Goal: Task Accomplishment & Management: Manage account settings

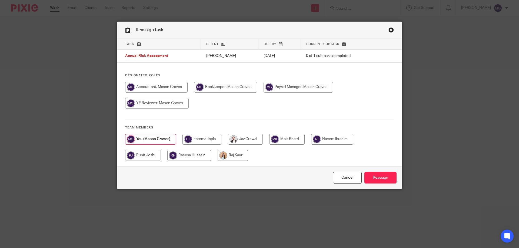
click at [235, 156] on input "radio" at bounding box center [232, 155] width 31 height 11
radio input "true"
click at [391, 179] on input "Reassign" at bounding box center [380, 178] width 32 height 12
drag, startPoint x: 223, startPoint y: 157, endPoint x: 243, endPoint y: 162, distance: 21.1
click at [223, 157] on input "radio" at bounding box center [232, 155] width 31 height 11
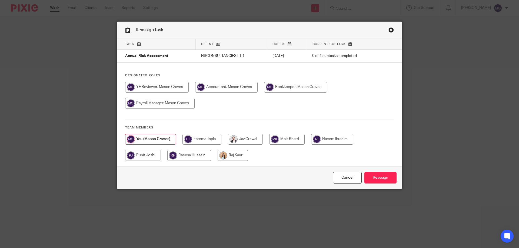
radio input "true"
click at [386, 179] on input "Reassign" at bounding box center [380, 178] width 32 height 12
click at [234, 159] on input "radio" at bounding box center [232, 155] width 31 height 11
radio input "true"
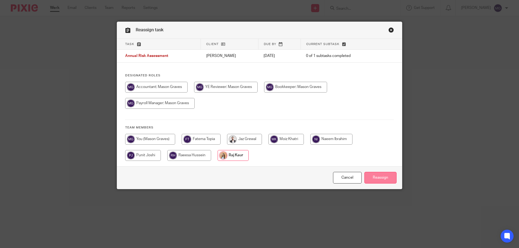
click at [380, 177] on input "Reassign" at bounding box center [380, 178] width 32 height 12
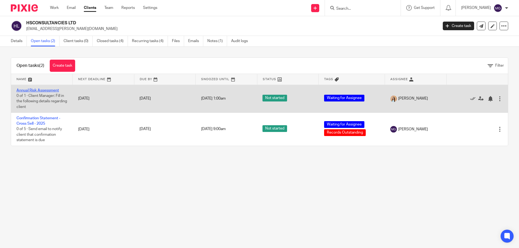
click at [43, 90] on link "Annual Risk Assessment" at bounding box center [37, 91] width 42 height 4
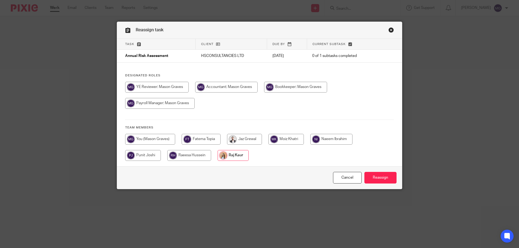
click at [147, 93] on input "radio" at bounding box center [156, 87] width 63 height 11
radio input "true"
click at [389, 177] on input "Reassign" at bounding box center [380, 178] width 32 height 12
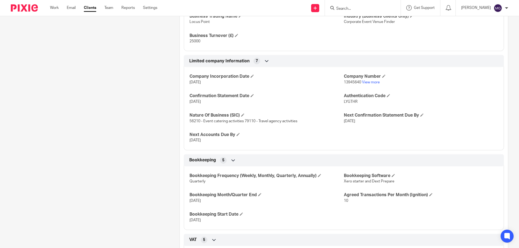
scroll to position [390, 0]
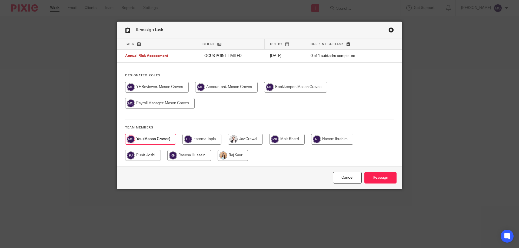
drag, startPoint x: 233, startPoint y: 156, endPoint x: 303, endPoint y: 181, distance: 74.5
click at [234, 156] on input "radio" at bounding box center [232, 155] width 31 height 11
radio input "true"
click at [395, 178] on div "Cancel Reassign" at bounding box center [259, 177] width 285 height 23
drag, startPoint x: 376, startPoint y: 177, endPoint x: 374, endPoint y: 178, distance: 2.9
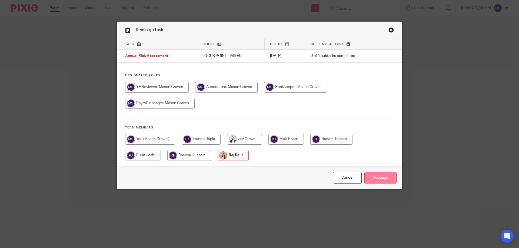
click at [376, 177] on input "Reassign" at bounding box center [380, 178] width 32 height 12
click at [388, 29] on link "Close this dialog window" at bounding box center [390, 30] width 5 height 7
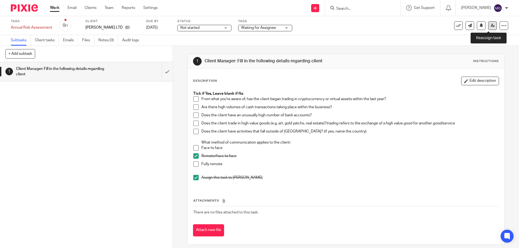
click at [490, 28] on link at bounding box center [492, 25] width 9 height 9
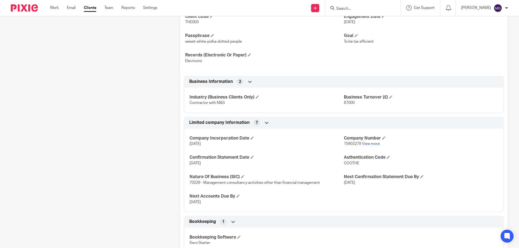
scroll to position [54, 0]
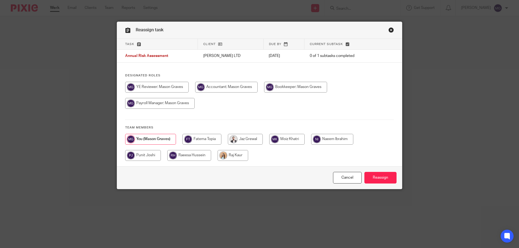
click at [223, 158] on input "radio" at bounding box center [232, 155] width 31 height 11
radio input "true"
drag, startPoint x: 388, startPoint y: 179, endPoint x: 353, endPoint y: 152, distance: 44.3
click at [387, 179] on input "Reassign" at bounding box center [380, 178] width 32 height 12
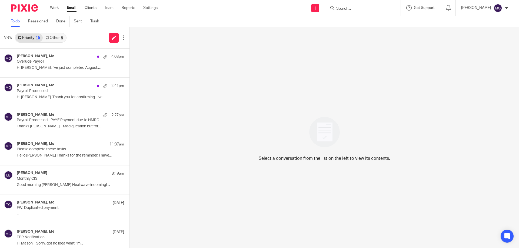
drag, startPoint x: 0, startPoint y: 0, endPoint x: 41, endPoint y: 39, distance: 56.4
click at [47, 38] on icon at bounding box center [46, 37] width 3 height 3
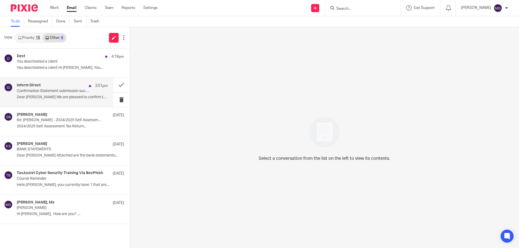
click at [121, 56] on div "Dext 4:19pm You deactivated a client You deactivated a client Hi Mason, You..." at bounding box center [64, 63] width 129 height 29
click at [25, 97] on p "Dear Mason We are pleased to confirm that the..." at bounding box center [62, 97] width 91 height 5
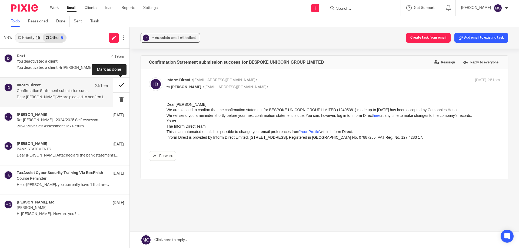
click at [124, 83] on button at bounding box center [121, 85] width 16 height 14
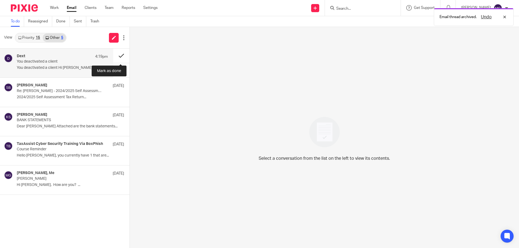
click at [123, 54] on button at bounding box center [121, 56] width 16 height 14
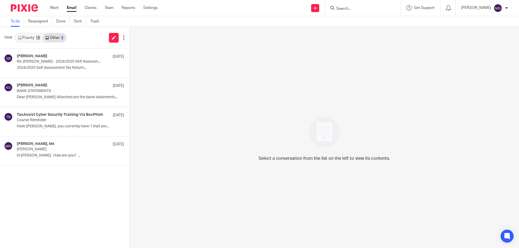
click at [33, 38] on link "Priority 15" at bounding box center [28, 37] width 27 height 9
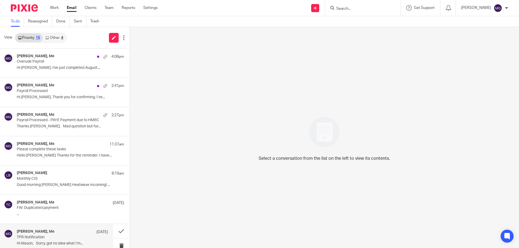
scroll to position [54, 0]
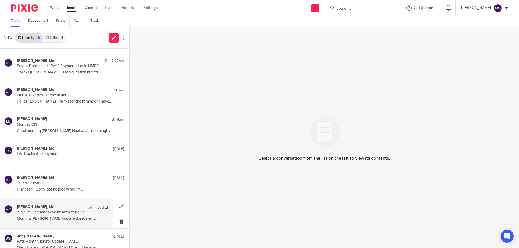
click at [64, 212] on p "2024/25 Self Assessment Tax Return Scheduled" at bounding box center [53, 212] width 73 height 5
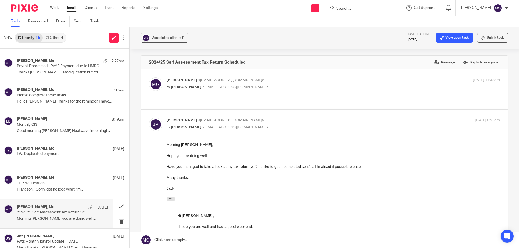
scroll to position [0, 0]
click at [358, 10] on input "Search" at bounding box center [360, 8] width 49 height 5
click at [306, 89] on p "to Jack Belfield <jackbelfield@hotmail.com>" at bounding box center [277, 88] width 222 height 6
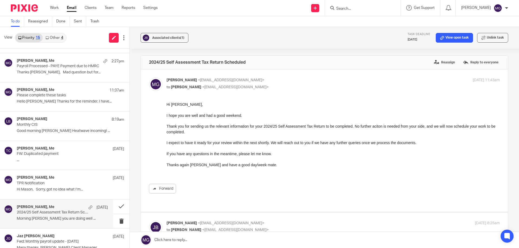
click at [298, 86] on p "to Jack Belfield <jackbelfield@hotmail.com>" at bounding box center [277, 88] width 222 height 6
checkbox input "false"
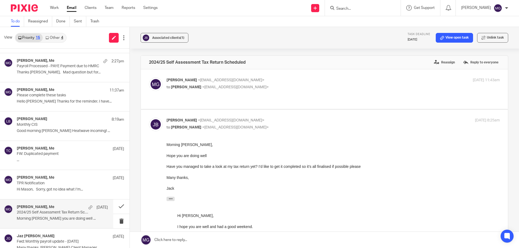
click at [239, 237] on link at bounding box center [324, 240] width 389 height 16
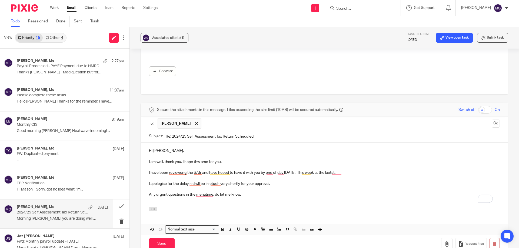
click at [197, 159] on p "I am well, thank you. I hope thw sme for you." at bounding box center [324, 161] width 351 height 5
click at [188, 181] on p "I apologise for the delay and will be in touch very shortly for your approval." at bounding box center [324, 183] width 351 height 5
click at [249, 197] on p "To enrich screen reader interactions, please activate Accessibility in Grammarl…" at bounding box center [324, 199] width 351 height 5
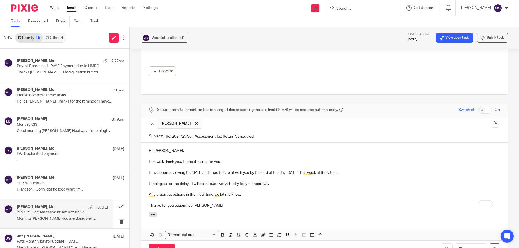
click at [182, 203] on p "Thanks for you patiemnce Jack" at bounding box center [324, 205] width 351 height 5
click at [205, 203] on p "Thanks for you patiemnce Jack" at bounding box center [324, 205] width 351 height 5
click at [247, 203] on p "Thanks for your patience Jack." at bounding box center [324, 205] width 351 height 5
click at [237, 198] on div "Hi Jack, I am well, thank you. I hope the sme for you. I have been reviewing th…" at bounding box center [324, 178] width 367 height 70
click at [185, 197] on p "To enrich screen reader interactions, please activate Accessibility in Grammarl…" at bounding box center [324, 199] width 351 height 5
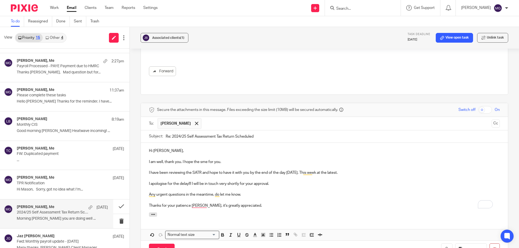
click at [165, 245] on div "Send You have unsaved changes Request files" at bounding box center [324, 250] width 367 height 18
click at [160, 244] on input "Send" at bounding box center [162, 250] width 26 height 12
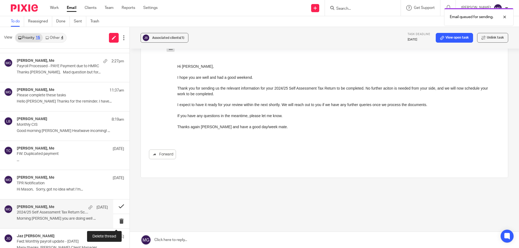
scroll to position [138, 0]
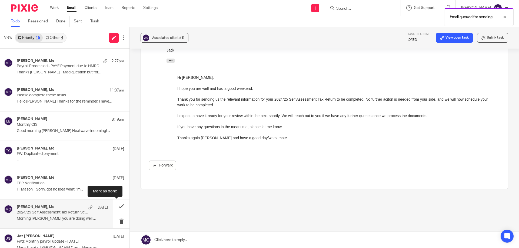
click at [118, 208] on button at bounding box center [121, 207] width 16 height 14
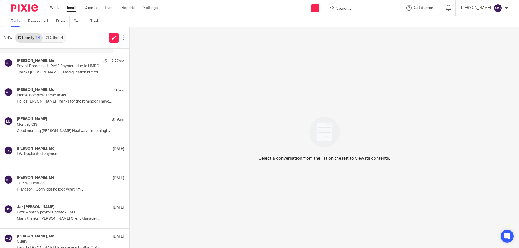
scroll to position [0, 0]
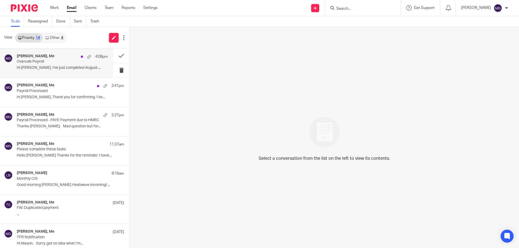
click at [51, 62] on p "Overude Payroll" at bounding box center [53, 61] width 73 height 5
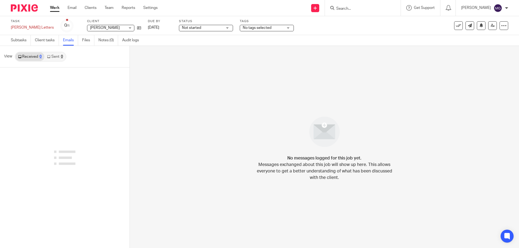
click at [61, 58] on div "0" at bounding box center [62, 57] width 2 height 4
drag, startPoint x: 36, startPoint y: 57, endPoint x: 165, endPoint y: 5, distance: 138.3
click at [37, 57] on link "Received 0" at bounding box center [29, 56] width 29 height 9
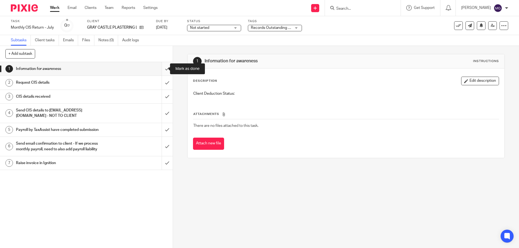
click at [162, 67] on input "submit" at bounding box center [86, 69] width 173 height 14
click at [164, 66] on input "submit" at bounding box center [86, 69] width 173 height 14
click at [163, 69] on input "submit" at bounding box center [86, 69] width 173 height 14
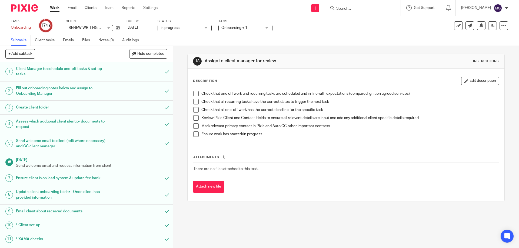
click at [193, 94] on span at bounding box center [195, 93] width 5 height 5
click at [194, 102] on span at bounding box center [195, 101] width 5 height 5
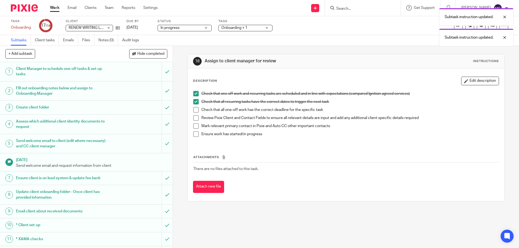
click at [197, 109] on span at bounding box center [195, 109] width 5 height 5
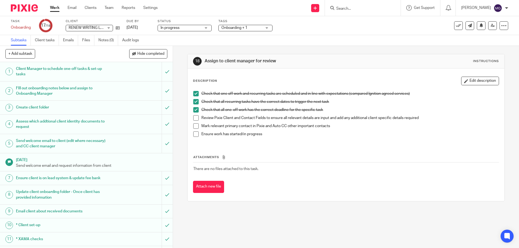
click at [196, 117] on span at bounding box center [195, 117] width 5 height 5
click at [194, 122] on li "Review Pixie Client and Contact Fields to ensure all relevant details are input…" at bounding box center [345, 119] width 305 height 8
click at [194, 136] on span at bounding box center [195, 134] width 5 height 5
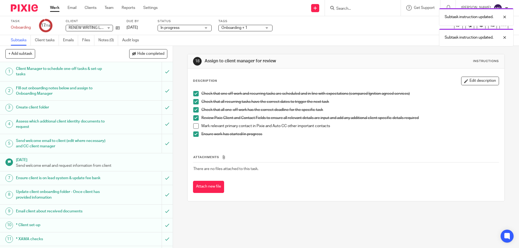
click at [194, 128] on span at bounding box center [195, 125] width 5 height 5
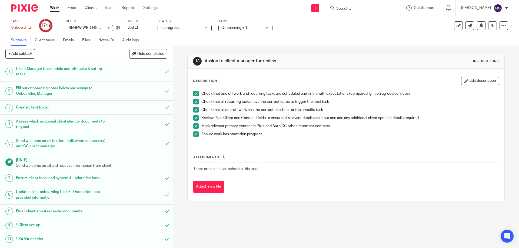
scroll to position [123, 0]
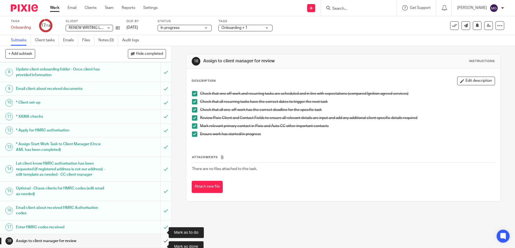
click at [161, 242] on input "submit" at bounding box center [85, 241] width 171 height 14
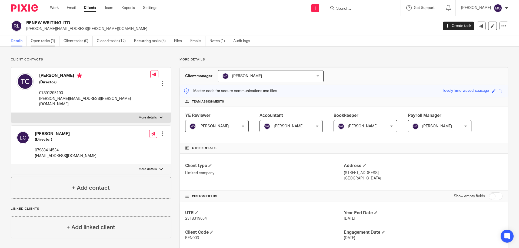
click at [54, 39] on link "Open tasks (1)" at bounding box center [45, 41] width 29 height 11
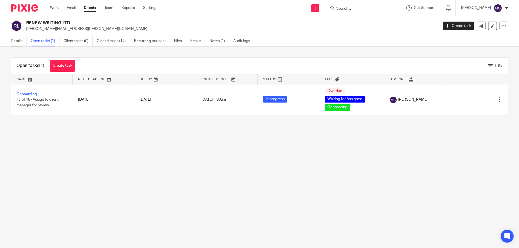
click at [18, 44] on link "Details" at bounding box center [19, 41] width 16 height 11
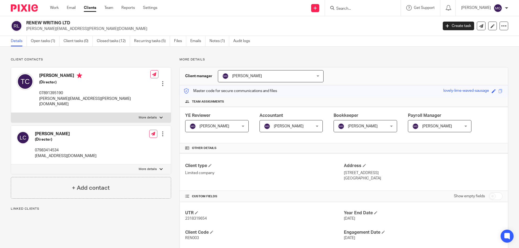
click at [159, 40] on link "Recurring tasks (5)" at bounding box center [152, 41] width 36 height 11
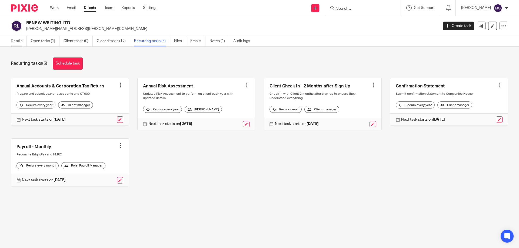
click at [18, 41] on link "Details" at bounding box center [19, 41] width 16 height 11
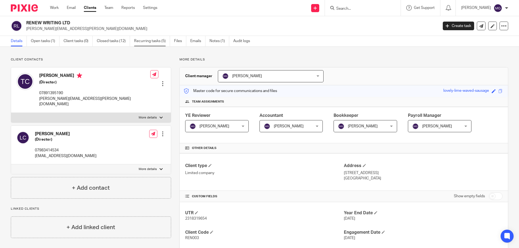
click at [161, 42] on link "Recurring tasks (5)" at bounding box center [152, 41] width 36 height 11
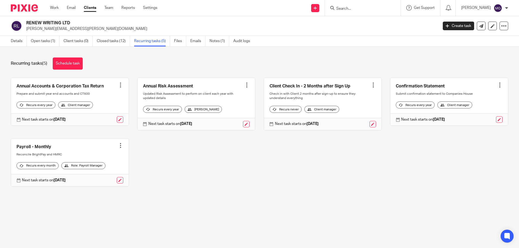
click at [201, 165] on div "Annual Accounts & Corporation Tax Return Create task Clone template Recalculate…" at bounding box center [254, 136] width 505 height 117
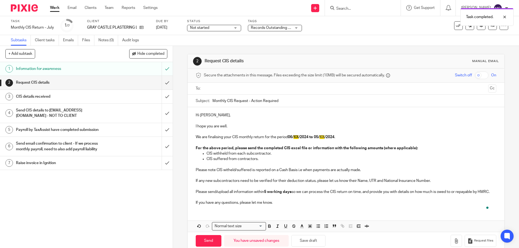
click at [233, 129] on p "To enrich screen reader interactions, please activate Accessibility in Grammarl…" at bounding box center [346, 131] width 300 height 5
click at [232, 126] on p "I hope you are well." at bounding box center [346, 126] width 300 height 5
click at [296, 137] on span "XX" at bounding box center [295, 137] width 5 height 4
click at [306, 138] on strong "06/ 07 /2024 to 05/ 08 /2024" at bounding box center [310, 137] width 45 height 4
click at [332, 136] on strong "06/ 07 /2025 to 05/ 08 /2024" at bounding box center [310, 137] width 45 height 4
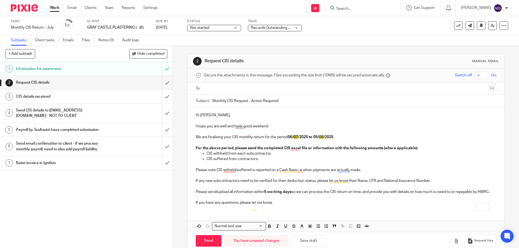
click at [269, 168] on p "Please note CIS witheld/suffered is reported on a Cash Basis i.e when payments …" at bounding box center [346, 169] width 300 height 5
click at [250, 162] on p "To enrich screen reader interactions, please activate Accessibility in Grammarl…" at bounding box center [346, 164] width 300 height 5
click at [219, 177] on p "To enrich screen reader interactions, please activate Accessibility in Grammarl…" at bounding box center [346, 175] width 300 height 5
click at [218, 189] on p "To enrich screen reader interactions, please activate Accessibility in Grammarl…" at bounding box center [346, 186] width 300 height 5
drag, startPoint x: 330, startPoint y: 138, endPoint x: 245, endPoint y: 131, distance: 85.6
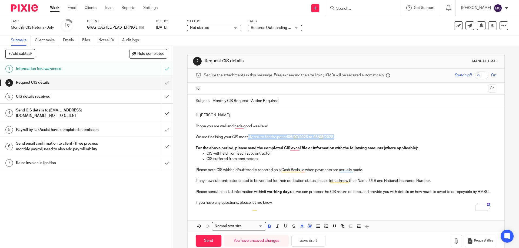
click at [247, 137] on p "We are finalising your CIS monthly return for the period 06/ 07 /2025 to 05/ 08…" at bounding box center [346, 137] width 300 height 5
drag, startPoint x: 337, startPoint y: 134, endPoint x: 279, endPoint y: 134, distance: 57.8
click at [279, 134] on div "Hi Ash, I hope you are well and had a good weekend We are finalising your CIS m…" at bounding box center [345, 158] width 316 height 103
click at [307, 229] on icon "button" at bounding box center [309, 226] width 5 height 5
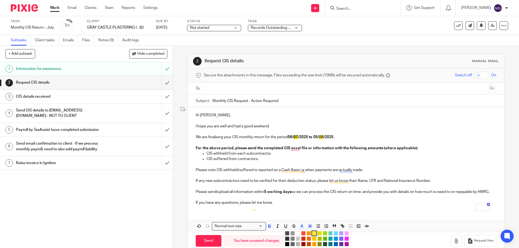
click at [296, 236] on li "color:#FFFFFF" at bounding box center [298, 234] width 4 height 4
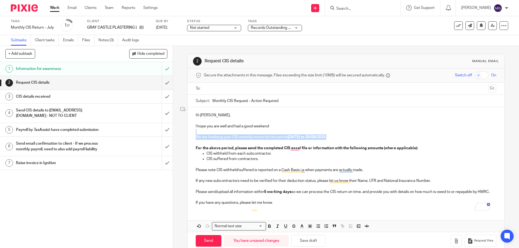
click at [303, 206] on p "If you have any questions, please let me know." at bounding box center [346, 202] width 300 height 5
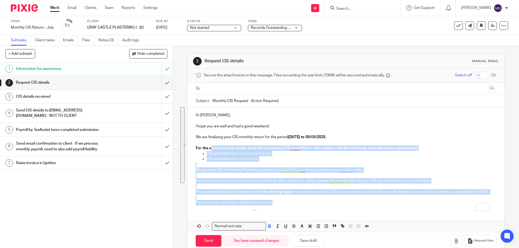
drag, startPoint x: 292, startPoint y: 205, endPoint x: 210, endPoint y: 146, distance: 100.9
click at [210, 146] on div "Hi Ash, I hope you are well and had a good weekend We are finalising your CIS m…" at bounding box center [345, 158] width 316 height 103
click at [288, 149] on strong "For the above period, please send the completed CIS excel file or information w…" at bounding box center [307, 148] width 222 height 4
click at [297, 153] on p "CIS withheld from each subcontractor." at bounding box center [350, 153] width 289 height 5
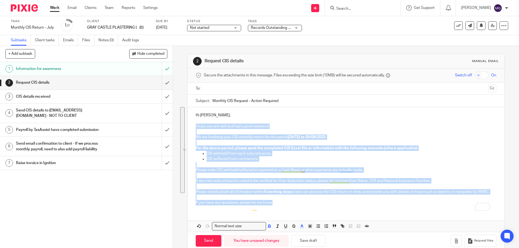
drag, startPoint x: 279, startPoint y: 203, endPoint x: 192, endPoint y: 124, distance: 117.0
click at [192, 124] on div "Hi Ash, I hope you are well and had a good weekend We are finalising your CIS m…" at bounding box center [345, 158] width 316 height 103
copy div "I hope you are well and had a good weekend We are finalising your CIS monthly r…"
click at [270, 124] on p "I hope you are well and had a good weekend" at bounding box center [346, 126] width 300 height 5
drag, startPoint x: 280, startPoint y: 213, endPoint x: 193, endPoint y: 125, distance: 124.4
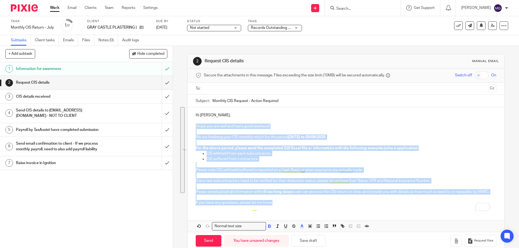
click at [193, 125] on div "Hi Ash, I hope you are well and had a good weekend! We are finalising your CIS …" at bounding box center [345, 158] width 316 height 103
copy div "I hope you are well and had a good weekend! We are finalising your CIS monthly …"
click at [232, 86] on input "text" at bounding box center [346, 89] width 280 height 6
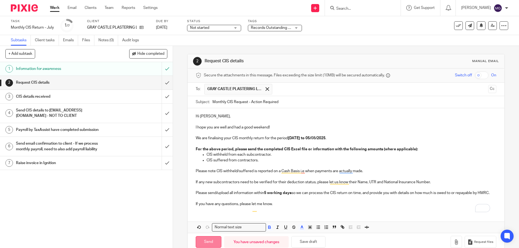
click at [210, 244] on input "Send" at bounding box center [209, 242] width 26 height 12
type input "Sent"
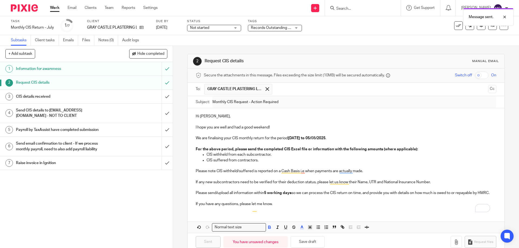
click at [270, 26] on span "Records Outstanding + 1" at bounding box center [272, 28] width 42 height 4
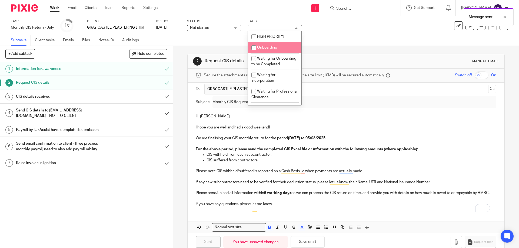
scroll to position [54, 0]
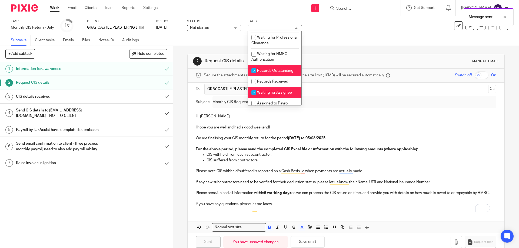
click at [270, 76] on li "Records Outstanding" at bounding box center [274, 70] width 53 height 11
checkbox input "false"
drag, startPoint x: 268, startPoint y: 98, endPoint x: 267, endPoint y: 92, distance: 6.3
click at [268, 95] on span "Waiting for Assignee" at bounding box center [274, 93] width 35 height 4
checkbox input "false"
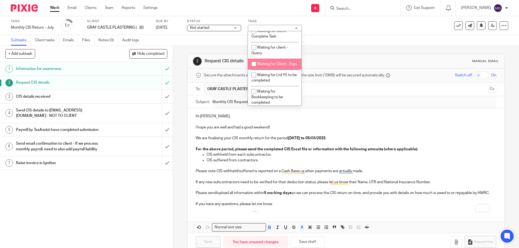
scroll to position [270, 0]
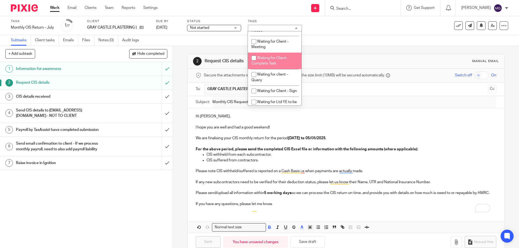
click at [268, 64] on span "Waiting for Client - Complete Task" at bounding box center [269, 60] width 37 height 9
checkbox input "true"
drag, startPoint x: 349, startPoint y: 30, endPoint x: 355, endPoint y: 30, distance: 5.7
click at [349, 30] on div "Task Monthly CIS Return - July Save Monthly CIS Return - July 1 /7 Client GRAY …" at bounding box center [218, 25] width 414 height 13
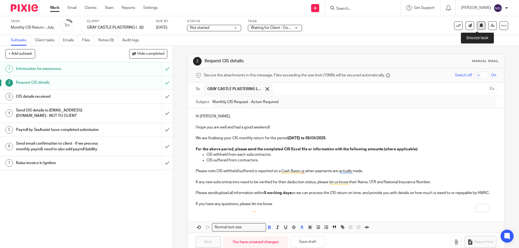
click at [477, 28] on button at bounding box center [481, 25] width 9 height 9
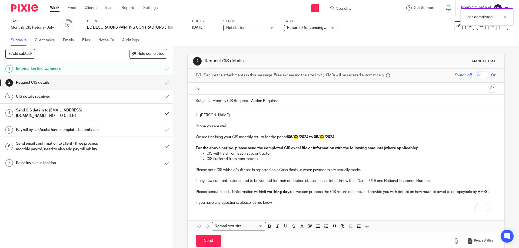
click at [277, 210] on div "Hi [PERSON_NAME], I hope you are well. We are finalising your CIS monthly retur…" at bounding box center [345, 158] width 316 height 103
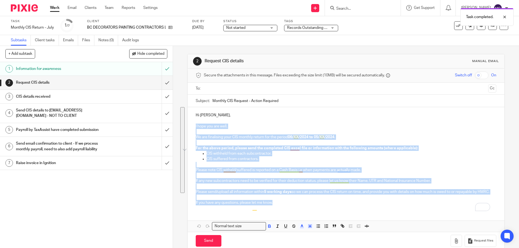
drag, startPoint x: 280, startPoint y: 209, endPoint x: 188, endPoint y: 127, distance: 124.2
click at [188, 127] on div "Secure the attachments in this message. Files exceeding the size limit (10MB) w…" at bounding box center [345, 159] width 316 height 181
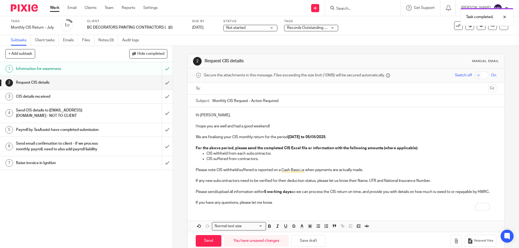
click at [205, 115] on p "Hi Ben," at bounding box center [346, 115] width 300 height 5
click at [235, 128] on p "I hope you are well and had a good weekend!" at bounding box center [346, 126] width 300 height 5
drag, startPoint x: 267, startPoint y: 126, endPoint x: 234, endPoint y: 128, distance: 33.6
click at [234, 128] on p "I hope you are well and had a good weekend!" at bounding box center [346, 126] width 300 height 5
click at [204, 116] on p "Hi Ben," at bounding box center [346, 115] width 300 height 5
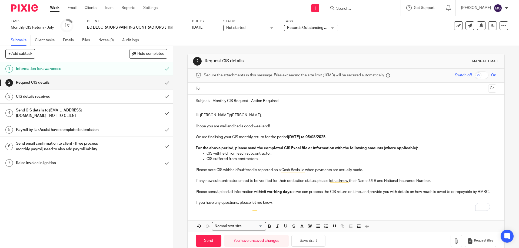
click at [218, 126] on p "I hope you are well and had a good weekend!" at bounding box center [346, 126] width 300 height 5
click at [250, 126] on p "I hope you are both well and had a good weekend!" at bounding box center [346, 126] width 300 height 5
click at [242, 139] on p "We are finalising your CIS monthly return for the period 06/07/2025 to 05/ 08 /…" at bounding box center [346, 137] width 300 height 5
click at [293, 127] on p "I hope you are both well and had the most fantastic holiday!" at bounding box center [346, 126] width 300 height 5
click at [296, 128] on p "I hope you are both well and had the most fantastic holiday!" at bounding box center [346, 126] width 300 height 5
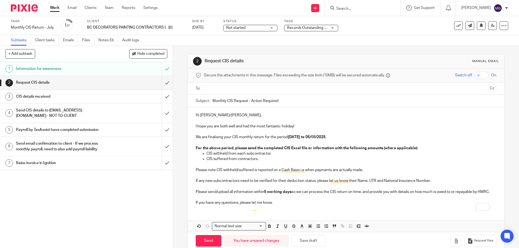
click at [191, 137] on div "Hi Ben/Mary, I hope you are both well and had the most fantastic holiday! We ar…" at bounding box center [345, 158] width 316 height 103
click at [258, 137] on p "Sorry to put a dampner on it bu we are finalising your CIS monthly return for t…" at bounding box center [346, 137] width 300 height 5
click at [284, 139] on p "Sorry to put a dampner on it bu we are due to finalising your CIS monthly retur…" at bounding box center [346, 137] width 300 height 5
click at [281, 152] on p "CIS withheld from each subcontractor." at bounding box center [350, 153] width 289 height 5
click at [316, 150] on p "For the above period, please send the completed CIS Excel file or information w…" at bounding box center [346, 148] width 300 height 5
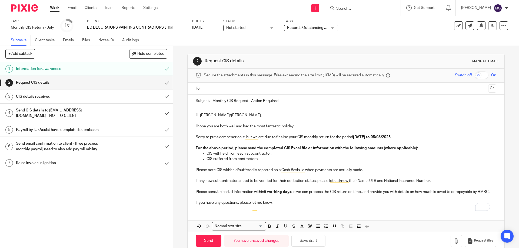
drag, startPoint x: 292, startPoint y: 203, endPoint x: 290, endPoint y: 207, distance: 4.5
click at [291, 200] on p "To enrich screen reader interactions, please activate Accessibility in Grammarl…" at bounding box center [346, 197] width 300 height 5
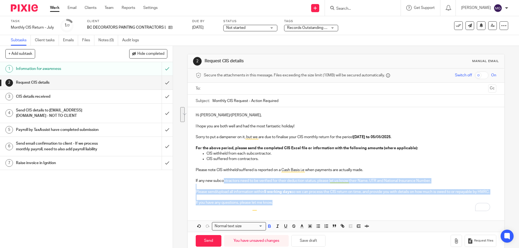
drag, startPoint x: 266, startPoint y: 199, endPoint x: 221, endPoint y: 179, distance: 48.4
click at [221, 179] on div "Hi Ben/Mary, I hope you are both well and had the most fantastic holiday! Sorry…" at bounding box center [345, 158] width 316 height 103
click at [220, 195] on p "Please send/upload all information within 5 working days so we can process the …" at bounding box center [346, 191] width 300 height 5
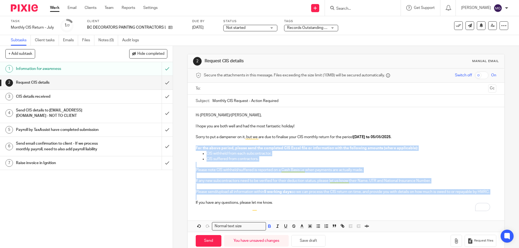
drag, startPoint x: 215, startPoint y: 201, endPoint x: 191, endPoint y: 150, distance: 56.0
click at [191, 150] on div "Hi Ben/Mary, I hope you are both well and had the most fantastic holiday! Sorry…" at bounding box center [345, 158] width 316 height 103
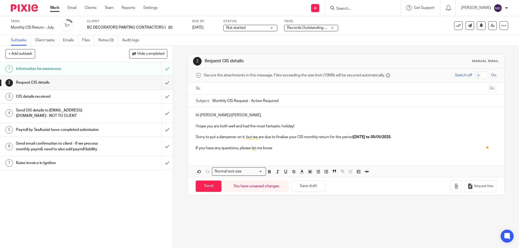
click at [281, 150] on p "If you have any questions, please let me know." at bounding box center [346, 148] width 300 height 5
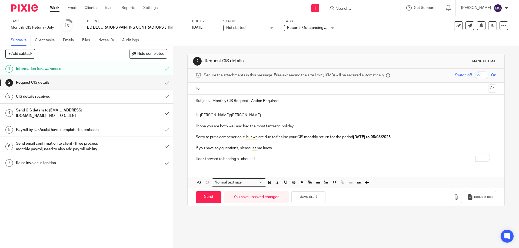
click at [241, 90] on input "text" at bounding box center [346, 89] width 280 height 6
click at [285, 88] on input "text" at bounding box center [380, 89] width 211 height 11
click at [207, 200] on input "Send" at bounding box center [209, 199] width 26 height 12
type input "Sent"
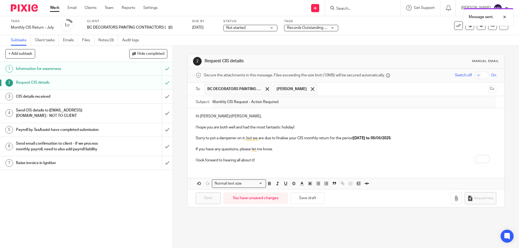
click at [316, 27] on span "Records Outstanding + 1" at bounding box center [308, 28] width 42 height 4
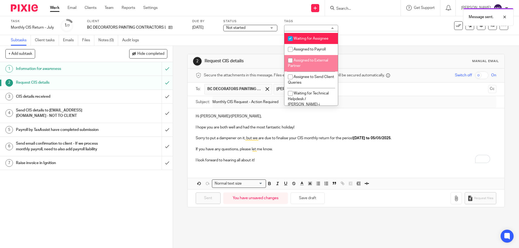
scroll to position [54, 0]
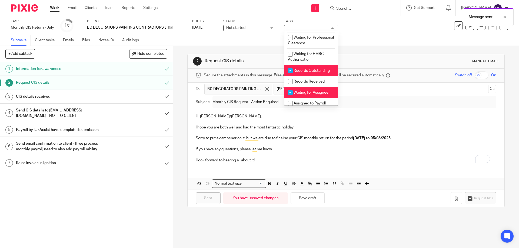
click at [300, 72] on li "Records Outstanding" at bounding box center [310, 70] width 53 height 11
checkbox input "false"
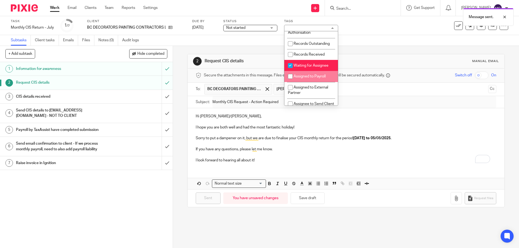
click at [305, 71] on li "Waiting for Assignee" at bounding box center [310, 65] width 53 height 11
checkbox input "false"
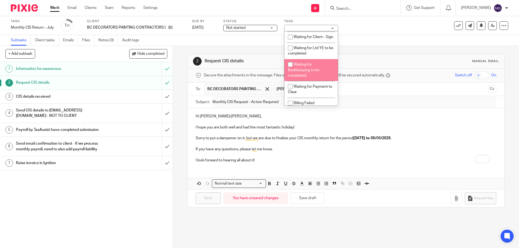
scroll to position [360, 0]
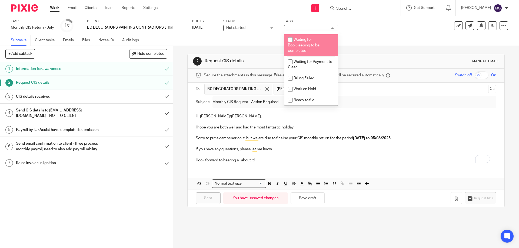
click at [364, 43] on div "Subtasks Client tasks Emails Files Notes (0) Audit logs" at bounding box center [259, 40] width 519 height 11
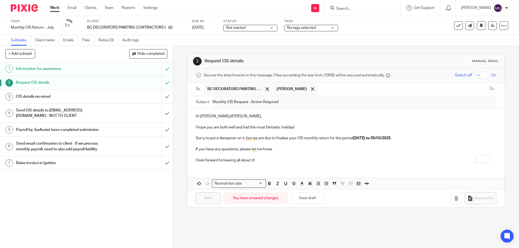
click at [322, 31] on div "No tags selected" at bounding box center [311, 28] width 54 height 6
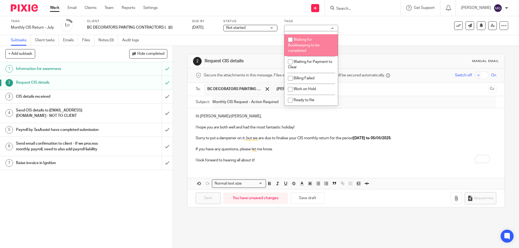
scroll to position [279, 0]
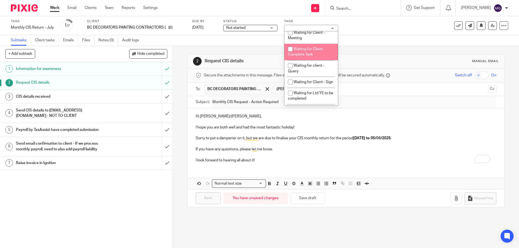
click at [312, 57] on span "Waiting for Client - Complete Task" at bounding box center [306, 51] width 37 height 9
checkbox input "true"
click at [385, 39] on div "Subtasks Client tasks Emails Files Notes (0) Audit logs" at bounding box center [259, 40] width 519 height 11
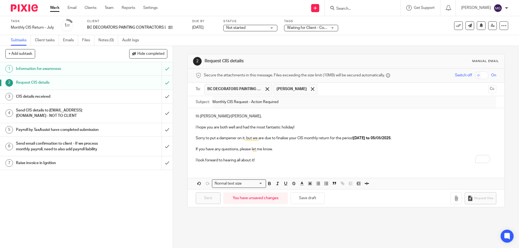
drag, startPoint x: 394, startPoint y: 45, endPoint x: 307, endPoint y: 66, distance: 90.0
click at [394, 45] on div "Subtasks Client tasks Emails Files Notes (0) Audit logs" at bounding box center [259, 40] width 519 height 11
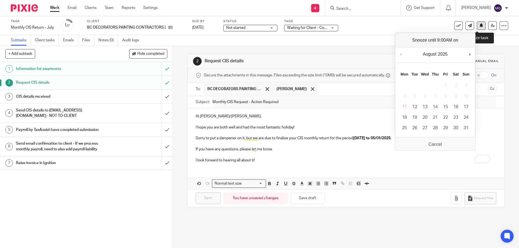
click at [479, 26] on icon at bounding box center [481, 25] width 4 height 4
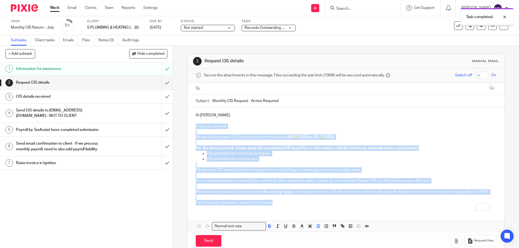
click at [193, 126] on div "Hi [PERSON_NAME], I hope you are well. We are finalising your CIS monthly retur…" at bounding box center [345, 158] width 316 height 103
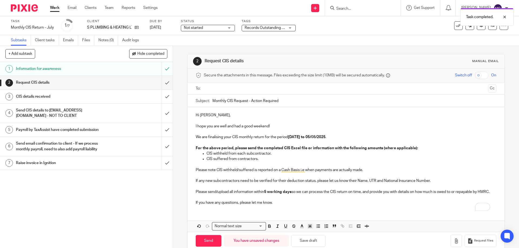
click at [218, 115] on p "Hi [PERSON_NAME]," at bounding box center [346, 115] width 300 height 5
click at [207, 115] on p "Hi [PERSON_NAME]," at bounding box center [346, 115] width 300 height 5
click at [291, 172] on p "Please note CIS withheld/suffered is reported on a Cash Basis i.e when payments…" at bounding box center [346, 169] width 300 height 5
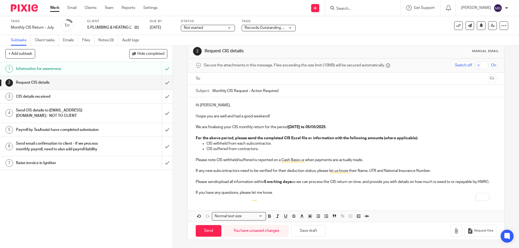
click at [226, 76] on input "text" at bounding box center [346, 79] width 280 height 6
click at [212, 224] on div "Send You have unsaved changes Save draft Request files" at bounding box center [345, 231] width 316 height 18
click at [211, 232] on input "Send" at bounding box center [209, 231] width 26 height 12
type input "Sent"
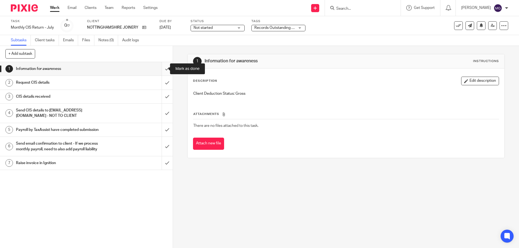
click at [160, 66] on input "submit" at bounding box center [86, 69] width 173 height 14
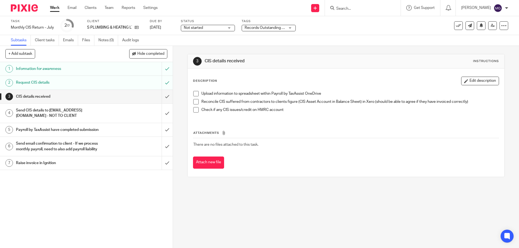
click at [291, 27] on div "Records Outstanding + 1" at bounding box center [269, 28] width 54 height 6
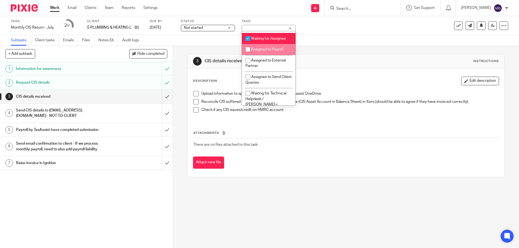
scroll to position [81, 0]
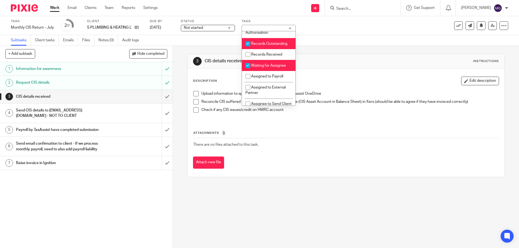
click at [272, 49] on li "Records Outstanding" at bounding box center [268, 43] width 53 height 11
checkbox input "false"
click at [276, 68] on span "Waiting for Assignee" at bounding box center [268, 66] width 35 height 4
checkbox input "false"
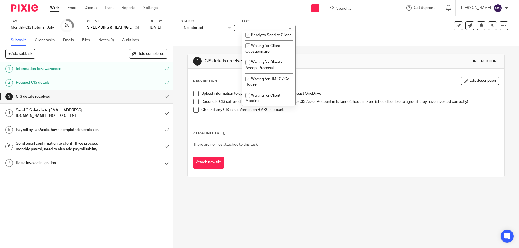
scroll to position [270, 0]
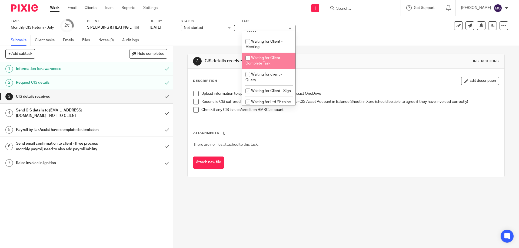
click at [269, 66] on span "Waiting for Client - Complete Task" at bounding box center [263, 60] width 37 height 9
checkbox input "true"
click at [366, 51] on div "3 CIS details received Instructions Description Edit description Upload informa…" at bounding box center [345, 115] width 317 height 139
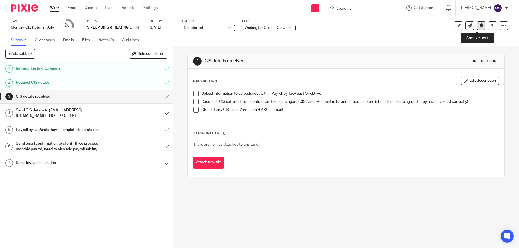
click at [479, 27] on button at bounding box center [481, 25] width 9 height 9
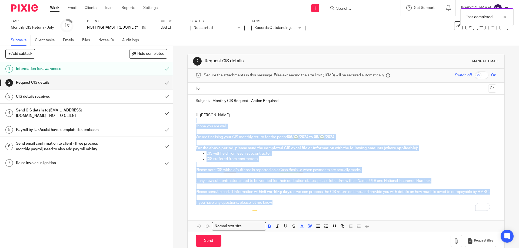
click at [190, 125] on div "Hi [PERSON_NAME], I hope you are well. We are finalising your CIS monthly retur…" at bounding box center [345, 158] width 316 height 103
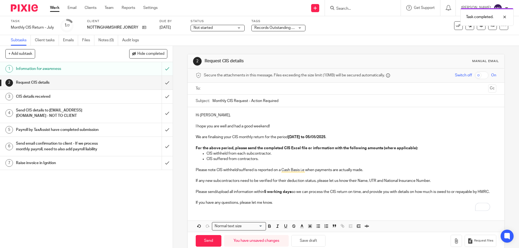
click at [208, 115] on p "Hi [PERSON_NAME]," at bounding box center [346, 115] width 300 height 5
click at [206, 136] on p "We are finalising your CIS monthly return for the period 06/07/2025 to 05/ 08 /…" at bounding box center [346, 137] width 300 height 5
drag, startPoint x: 245, startPoint y: 148, endPoint x: 310, endPoint y: 149, distance: 64.8
click at [310, 149] on strong "For the above period, please send the completed CIS Excel file or information w…" at bounding box center [307, 148] width 222 height 4
click at [259, 157] on p "CIS suffered from contractors." at bounding box center [350, 158] width 289 height 5
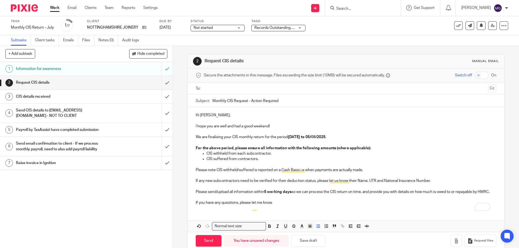
click at [215, 158] on p "CIS suffered from contractors." at bounding box center [350, 158] width 289 height 5
click at [266, 157] on p "CIS suffered from contractors." at bounding box center [350, 158] width 289 height 5
click at [213, 162] on p "CIS suffered from contractors." at bounding box center [350, 158] width 289 height 5
click at [192, 167] on div "Hi Andy, I hope you are well and had a good weekend! We are finalising your CIS…" at bounding box center [345, 158] width 316 height 103
drag, startPoint x: 208, startPoint y: 193, endPoint x: 193, endPoint y: 189, distance: 15.9
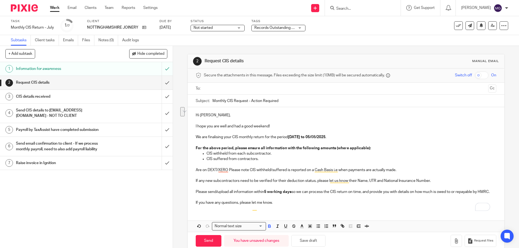
click at [193, 189] on div "Hi Andy, I hope you are well and had a good weekend! We are finalising your CIS…" at bounding box center [345, 158] width 316 height 103
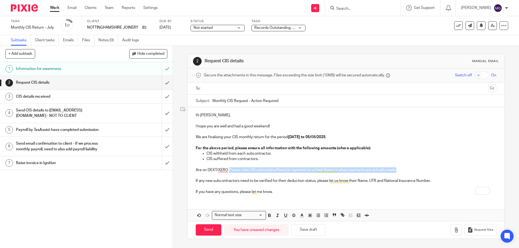
drag, startPoint x: 404, startPoint y: 169, endPoint x: 227, endPoint y: 170, distance: 176.7
click at [227, 170] on p "Are on DEXT/XERO Please note CIS withheld/suffered is reported on a Cash Basis …" at bounding box center [346, 169] width 300 height 5
drag, startPoint x: 224, startPoint y: 186, endPoint x: 246, endPoint y: 185, distance: 21.6
click at [227, 185] on p "To enrich screen reader interactions, please activate Accessibility in Grammarl…" at bounding box center [346, 186] width 300 height 5
click at [270, 180] on p "If any new subcontractors need to be verified for their deduction status, pleas…" at bounding box center [346, 180] width 300 height 5
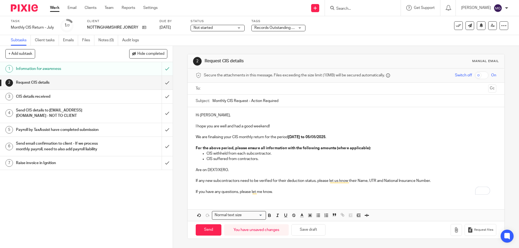
click at [247, 182] on p "If any new subcontractors need to be verified for their deduction status, pleas…" at bounding box center [346, 180] width 300 height 5
click at [232, 183] on p "If any new subcontractors need to be verified for their deduction status, pleas…" at bounding box center [346, 180] width 300 height 5
click at [214, 183] on p "If any new subcontractors need to be verified for their deduction status, pleas…" at bounding box center [346, 180] width 300 height 5
click at [196, 182] on p "If any new subcontractors need to be verified for their deduction status, pleas…" at bounding box center [346, 180] width 300 height 5
click at [222, 181] on p "If any new subcontractors need to be verified for their deduction status, pleas…" at bounding box center [346, 180] width 300 height 5
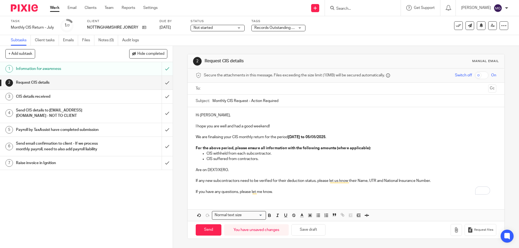
click at [197, 181] on p "If any new subcontractors need to be verified for their deduction status, pleas…" at bounding box center [346, 180] width 300 height 5
click at [249, 181] on p "If have any new subcontractors need to be verified for their deduction status, …" at bounding box center [346, 180] width 300 height 5
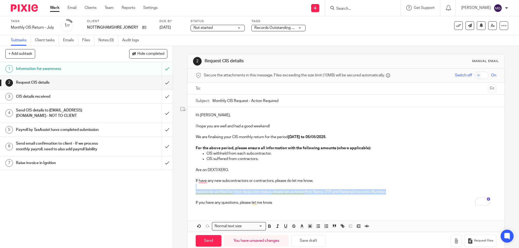
drag, startPoint x: 400, startPoint y: 188, endPoint x: 403, endPoint y: 193, distance: 6.8
click at [403, 193] on div "Hi Andy, I hope you are well and had a good weekend! We are finalising your CIS…" at bounding box center [345, 158] width 316 height 103
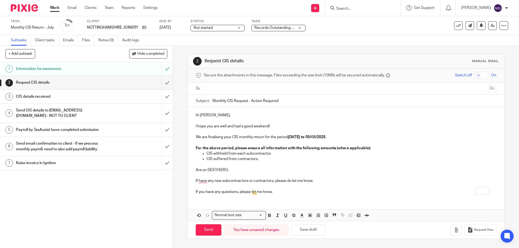
click at [247, 192] on p "If you have any questions, please let me know." at bounding box center [346, 191] width 300 height 5
click at [274, 190] on p "If you have any questions, just reach out." at bounding box center [346, 191] width 300 height 5
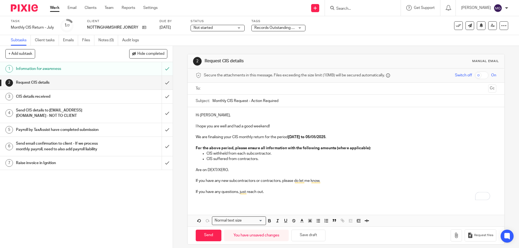
click at [220, 88] on input "text" at bounding box center [346, 89] width 280 height 6
click at [208, 238] on input "Send" at bounding box center [209, 237] width 26 height 12
type input "Sent"
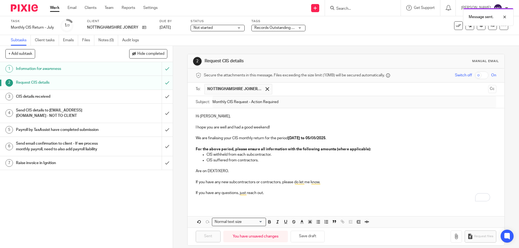
click at [99, 209] on div "1 Information for awareness 2 Request CIS details 3 CIS details received 4 Send…" at bounding box center [86, 155] width 173 height 186
click at [277, 28] on span "Records Outstanding + 1" at bounding box center [275, 28] width 42 height 4
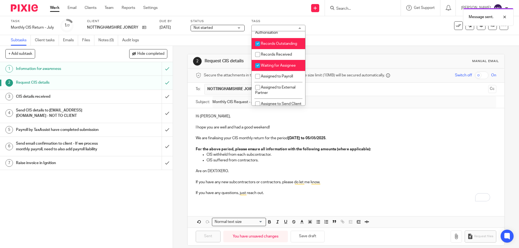
scroll to position [108, 0]
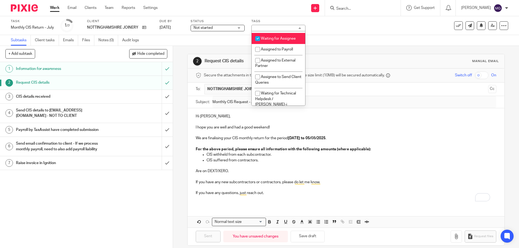
click at [266, 41] on span "Waiting for Assignee" at bounding box center [278, 39] width 35 height 4
checkbox input "false"
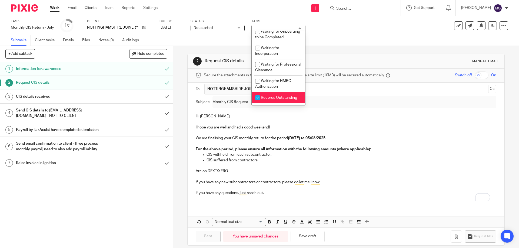
scroll to position [81, 0]
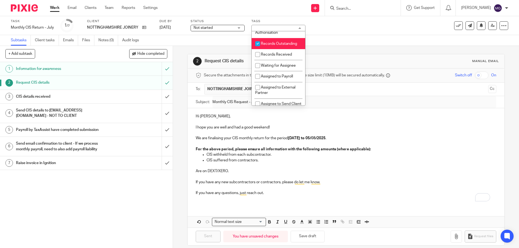
click at [272, 46] on span "Records Outstanding" at bounding box center [279, 44] width 36 height 4
checkbox input "false"
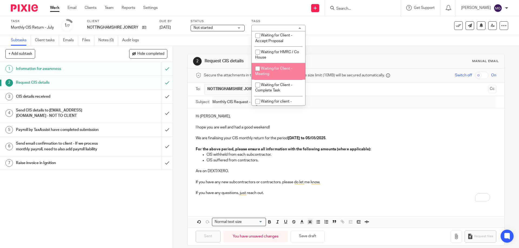
scroll to position [270, 0]
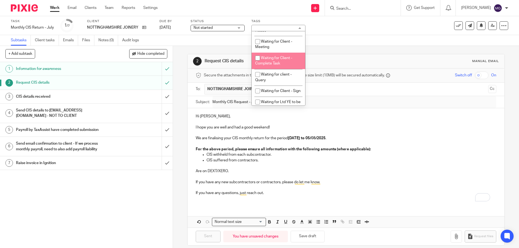
drag, startPoint x: 277, startPoint y: 88, endPoint x: 276, endPoint y: 71, distance: 16.8
click at [276, 71] on ul "HIGH PRIORITY! Onboarding Waiting for Onboarding to be Completed Waiting for In…" at bounding box center [278, 68] width 53 height 75
click at [276, 66] on span "Waiting for Client - Complete Task" at bounding box center [273, 60] width 37 height 9
checkbox input "true"
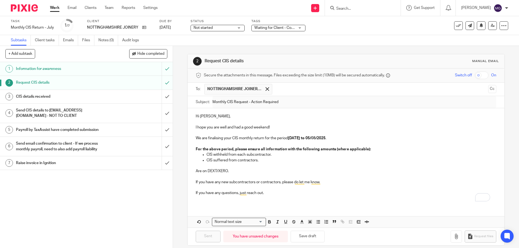
click at [382, 38] on div "Subtasks Client tasks Emails Files Notes (0) Audit logs" at bounding box center [259, 40] width 519 height 11
click at [490, 26] on icon at bounding box center [492, 26] width 4 height 4
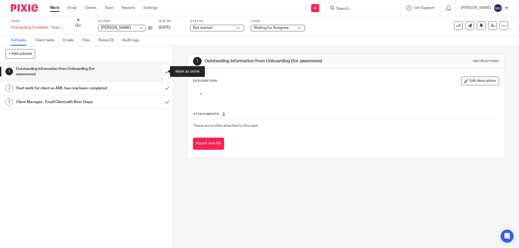
click at [166, 74] on input "submit" at bounding box center [86, 71] width 173 height 19
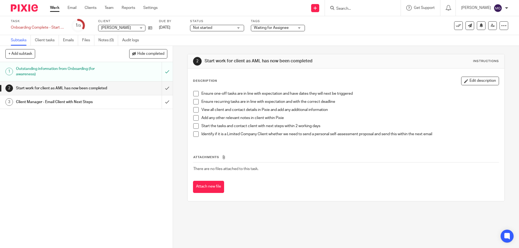
click at [191, 96] on div "Ensure one-off tasks are in line with expectation and have dates they will next…" at bounding box center [345, 115] width 310 height 55
click at [194, 104] on span at bounding box center [195, 101] width 5 height 5
click at [194, 93] on span at bounding box center [195, 93] width 5 height 5
click at [193, 109] on span at bounding box center [195, 109] width 5 height 5
click at [195, 121] on li "Add any other relevant notes in client within Pixie" at bounding box center [345, 119] width 305 height 8
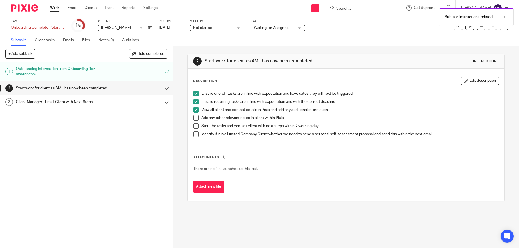
click at [198, 125] on li "Start the tasks and contact client with next steps within 2 working days" at bounding box center [345, 127] width 305 height 8
click at [194, 125] on span at bounding box center [195, 125] width 5 height 5
click at [197, 136] on span at bounding box center [195, 134] width 5 height 5
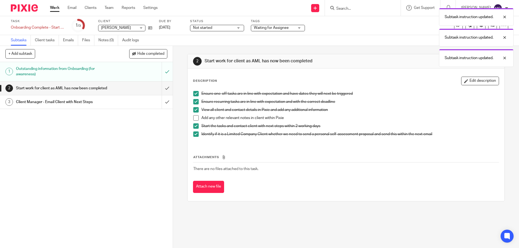
click at [196, 118] on span at bounding box center [195, 117] width 5 height 5
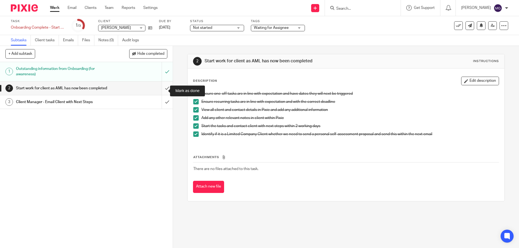
drag, startPoint x: 158, startPoint y: 91, endPoint x: 162, endPoint y: 94, distance: 5.9
click at [161, 95] on input "submit" at bounding box center [86, 89] width 173 height 14
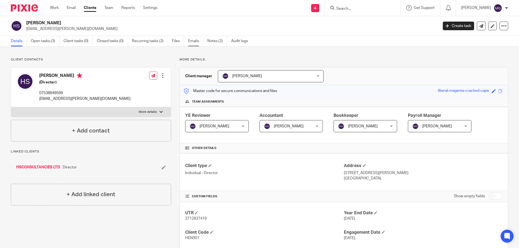
click at [192, 43] on link "Emails" at bounding box center [195, 41] width 15 height 11
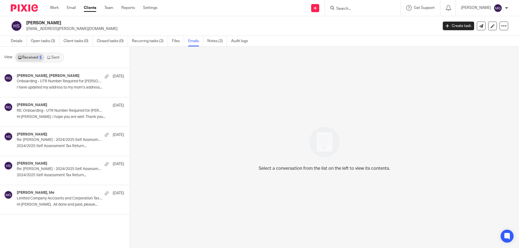
click at [53, 66] on div "View Received 5 Sent" at bounding box center [64, 58] width 129 height 22
click at [56, 59] on link "Sent" at bounding box center [53, 57] width 19 height 9
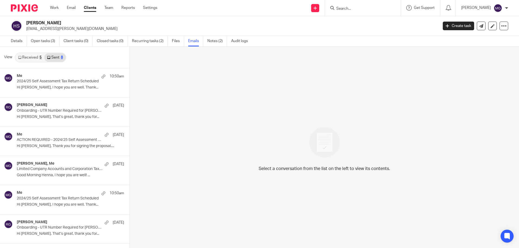
click at [60, 85] on p "Hi Henna, I hope you are well. Thank..." at bounding box center [70, 87] width 107 height 5
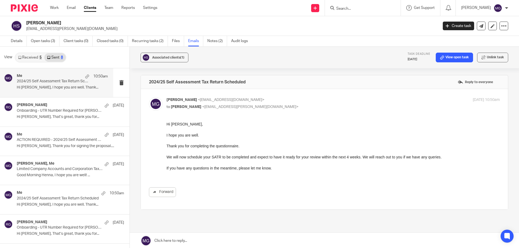
click at [237, 176] on div "Hi Henna, I hope you are well. Thank you for completing the questionnaire. We w…" at bounding box center [332, 149] width 333 height 55
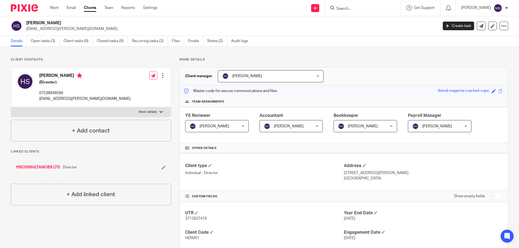
click at [139, 46] on div "Details Open tasks (3) Client tasks (0) Closed tasks (0) Recurring tasks (2) Fi…" at bounding box center [259, 41] width 519 height 11
click at [143, 42] on link "Recurring tasks (2)" at bounding box center [150, 41] width 36 height 11
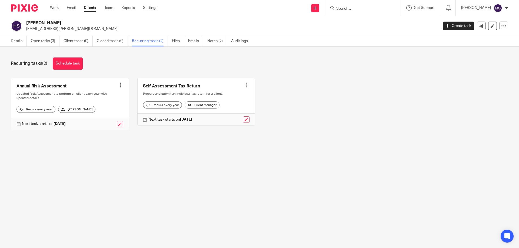
click at [349, 139] on div "Annual Risk Assessment Create task Clone template Recalculate schedule Cancel s…" at bounding box center [254, 108] width 505 height 61
click at [222, 42] on link "Notes (2)" at bounding box center [217, 41] width 20 height 11
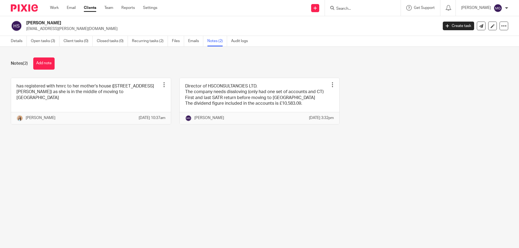
click at [128, 158] on main "[PERSON_NAME] [EMAIL_ADDRESS][PERSON_NAME][DOMAIN_NAME] Create task Update from…" at bounding box center [259, 124] width 519 height 248
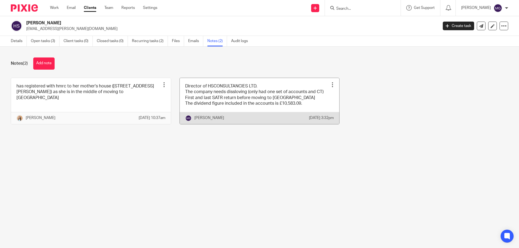
click at [228, 114] on link at bounding box center [260, 101] width 160 height 46
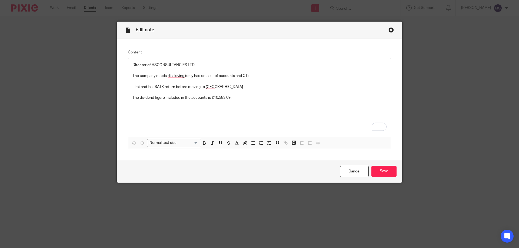
click at [389, 29] on div "Close this dialog window" at bounding box center [390, 29] width 5 height 5
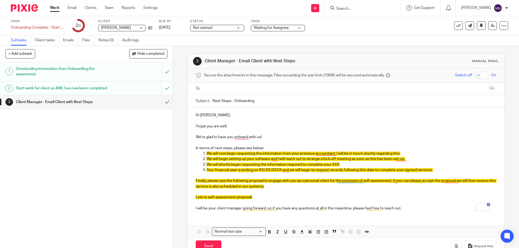
drag, startPoint x: 160, startPoint y: 110, endPoint x: 159, endPoint y: 155, distance: 44.6
click at [159, 155] on div "1 Outstanding information from Onboarding (for awareness) 2 Start work for clie…" at bounding box center [86, 155] width 173 height 186
click at [160, 106] on input "submit" at bounding box center [86, 102] width 173 height 14
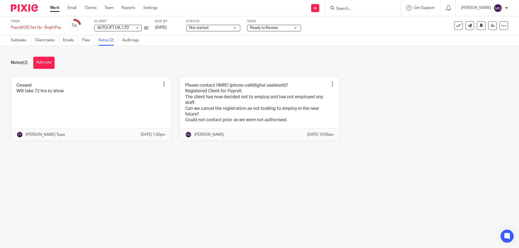
drag, startPoint x: 446, startPoint y: 112, endPoint x: 482, endPoint y: 64, distance: 59.2
click at [447, 111] on div "Ceased Will take 72 hrs to show Edit note Delete note Fatema Topia 24 Jul 2025 …" at bounding box center [254, 113] width 505 height 72
click at [454, 26] on button at bounding box center [458, 25] width 9 height 9
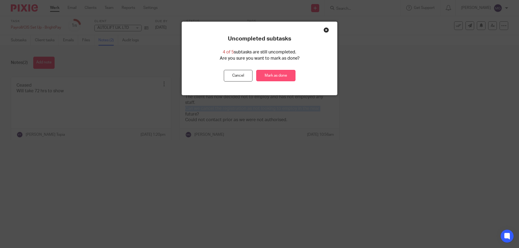
click at [276, 78] on link "Mark as done" at bounding box center [275, 76] width 39 height 12
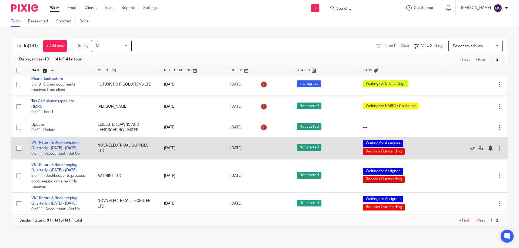
scroll to position [1002, 0]
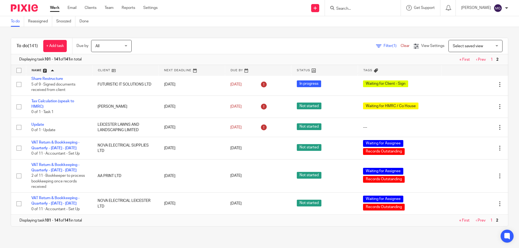
drag, startPoint x: 54, startPoint y: 170, endPoint x: 242, endPoint y: 35, distance: 231.5
click at [242, 35] on div "To do (141) + Add task Due by All All Today Tomorrow This week Next week This m…" at bounding box center [259, 132] width 519 height 210
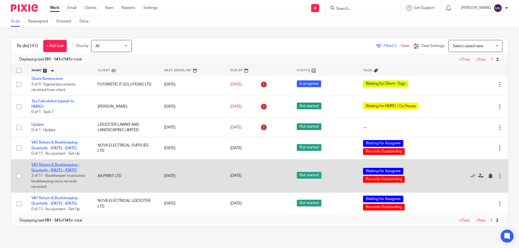
drag, startPoint x: 71, startPoint y: 167, endPoint x: 61, endPoint y: 170, distance: 9.7
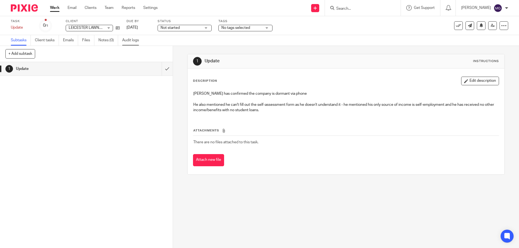
click at [133, 40] on link "Audit logs" at bounding box center [132, 40] width 21 height 11
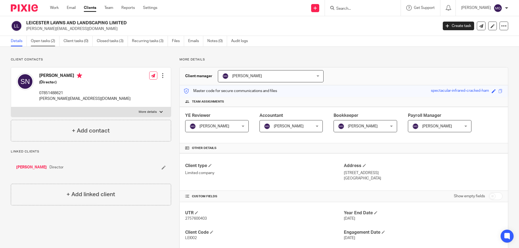
click at [53, 43] on link "Open tasks (2)" at bounding box center [45, 41] width 29 height 11
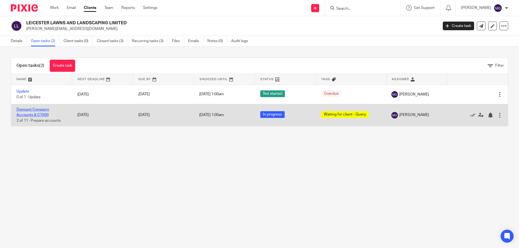
click at [36, 116] on link "Dormant Company Accounts & CT600" at bounding box center [32, 112] width 33 height 9
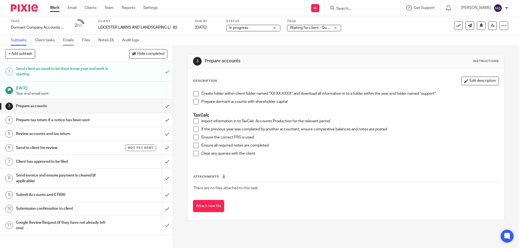
click at [72, 41] on link "Emails" at bounding box center [70, 40] width 15 height 11
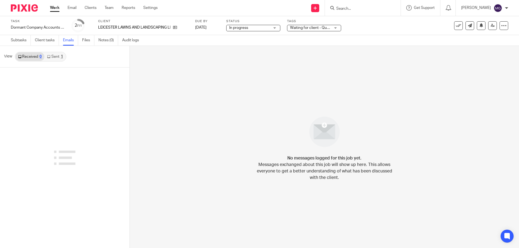
click at [54, 55] on link "Sent 1" at bounding box center [54, 56] width 21 height 9
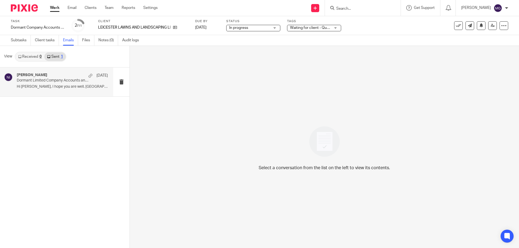
click at [56, 79] on p "Dormant Limited Company Accounts and Corporation Tax Return" at bounding box center [53, 80] width 73 height 5
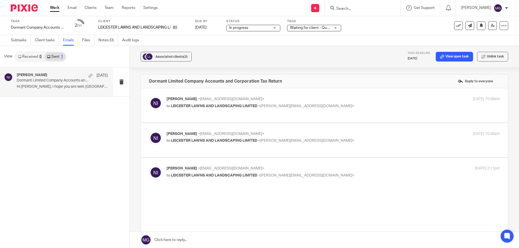
click at [223, 90] on label at bounding box center [324, 105] width 367 height 34
click at [149, 96] on input "checkbox" at bounding box center [149, 96] width 0 height 0
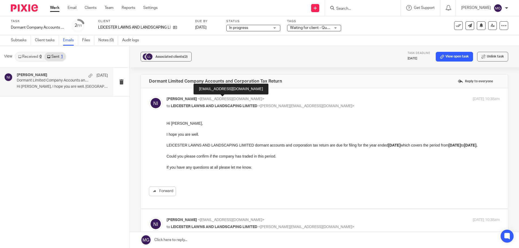
click at [227, 100] on span "<naeemibrahim@taxassist.co.uk>" at bounding box center [231, 99] width 66 height 4
checkbox input "false"
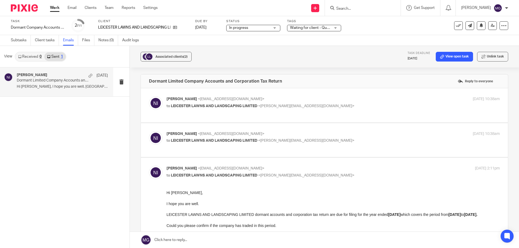
click at [231, 138] on p "to LEICESTER LAWNS AND LANDSCAPING LIMITED <shaunnovis@outlook.com>" at bounding box center [277, 141] width 222 height 6
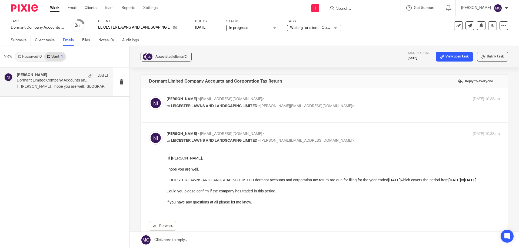
click at [248, 138] on p "to LEICESTER LAWNS AND LANDSCAPING LIMITED <shaunnovis@outlook.com>" at bounding box center [277, 141] width 222 height 6
checkbox input "false"
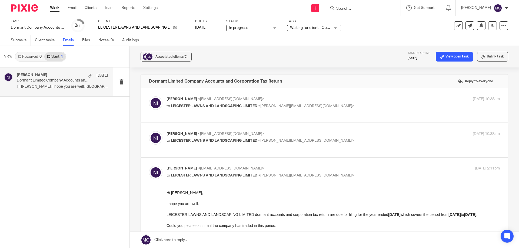
scroll to position [54, 0]
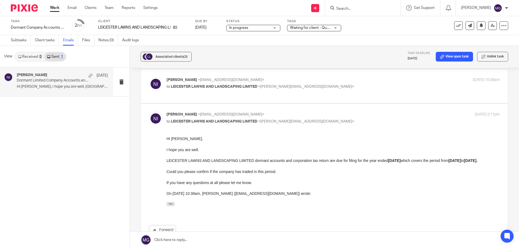
click at [308, 119] on p "to LEICESTER LAWNS AND LANDSCAPING LIMITED <shaunnovis@outlook.com>" at bounding box center [277, 122] width 222 height 6
checkbox input "false"
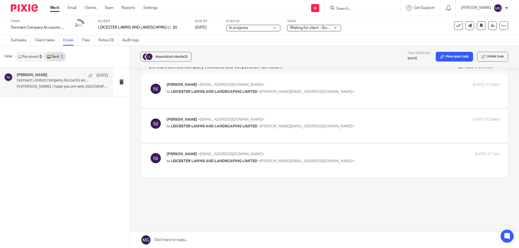
scroll to position [14, 0]
click at [46, 27] on div "Dormant Company Accounts & CT600 Save Dormant Company Accounts & CT600" at bounding box center [38, 27] width 54 height 5
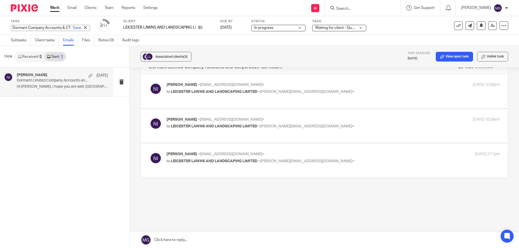
click at [46, 27] on input "Dormant Company Accounts & CT600" at bounding box center [50, 28] width 79 height 6
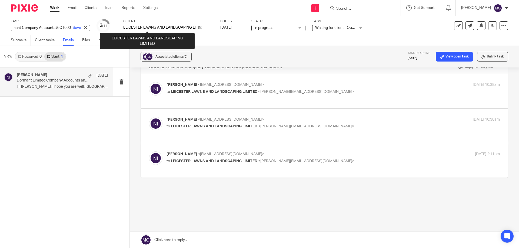
drag, startPoint x: 46, startPoint y: 27, endPoint x: 117, endPoint y: 27, distance: 70.5
click at [117, 27] on div "Task Dormant Company Accounts & CT600 Save Dormant Company Accounts & CT600 2 /…" at bounding box center [218, 25] width 414 height 13
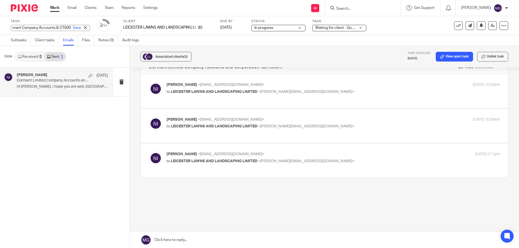
click at [37, 27] on input "Dormant Company Accounts & CT600" at bounding box center [50, 28] width 79 height 6
drag, startPoint x: 40, startPoint y: 26, endPoint x: 81, endPoint y: 28, distance: 40.8
click at [81, 28] on div "Task Dormant Company Accounts & CT600 Save Dormant Company Accounts & CT600 2 /…" at bounding box center [218, 25] width 414 height 13
click at [67, 161] on div "Naeem Ibrahim 9 Jul Dormant Limited Company Accounts and Corporation Tax Return…" at bounding box center [64, 158] width 129 height 181
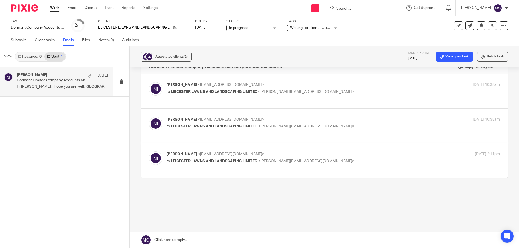
click at [199, 83] on span "<naeemibrahim@taxassist.co.uk>" at bounding box center [231, 85] width 66 height 4
checkbox input "true"
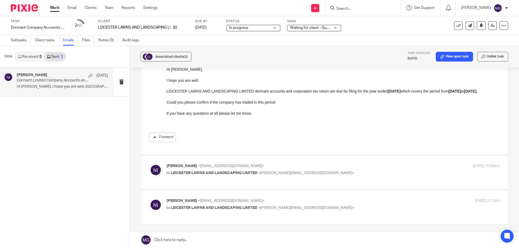
scroll to position [0, 0]
click at [234, 78] on p "I hope you are well." at bounding box center [332, 80] width 333 height 5
drag, startPoint x: 16, startPoint y: 42, endPoint x: 26, endPoint y: 36, distance: 12.1
click at [16, 42] on link "Subtasks" at bounding box center [21, 40] width 20 height 11
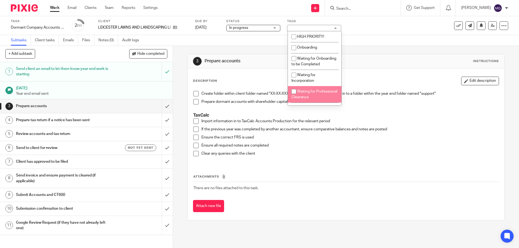
scroll to position [81, 0]
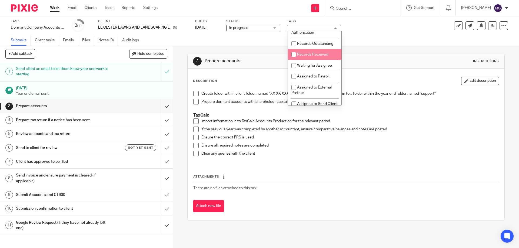
click at [311, 56] on span "Records Received" at bounding box center [312, 55] width 31 height 4
checkbox input "true"
click at [313, 68] on span "Waiting for Assignee" at bounding box center [314, 66] width 35 height 4
checkbox input "true"
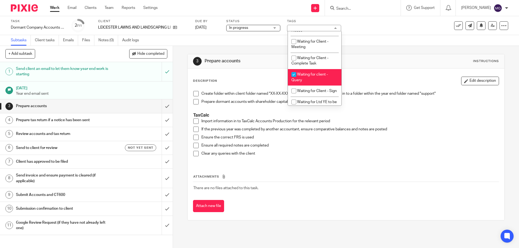
scroll to position [297, 0]
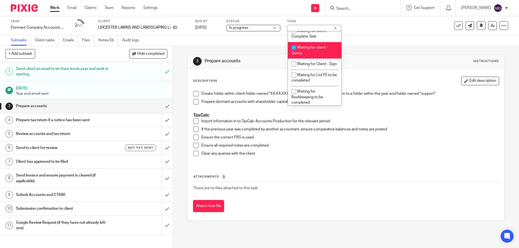
click at [312, 55] on li "Waiting for client - Query" at bounding box center [314, 50] width 53 height 16
checkbox input "false"
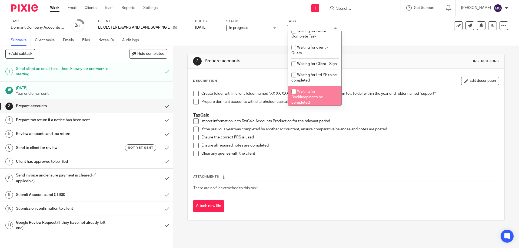
scroll to position [360, 0]
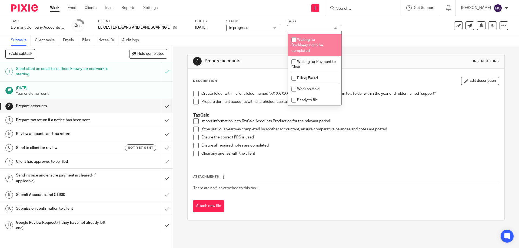
click at [373, 32] on div "Task Dormant Company Accounts & CT600 Save Dormant Company Accounts & CT600 2 /…" at bounding box center [259, 25] width 519 height 19
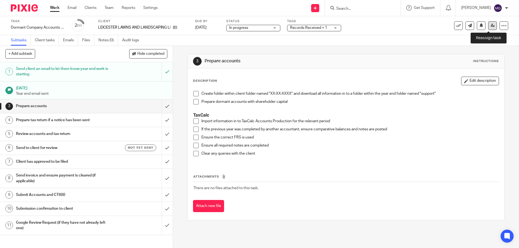
click at [488, 28] on link at bounding box center [492, 25] width 9 height 9
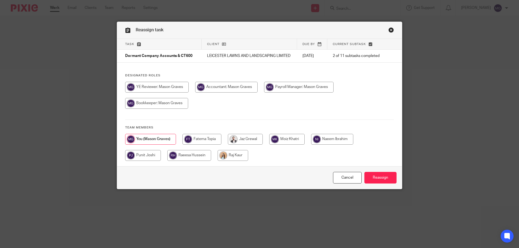
click at [140, 155] on input "radio" at bounding box center [143, 155] width 36 height 11
radio input "true"
click at [371, 178] on input "Reassign" at bounding box center [380, 178] width 32 height 12
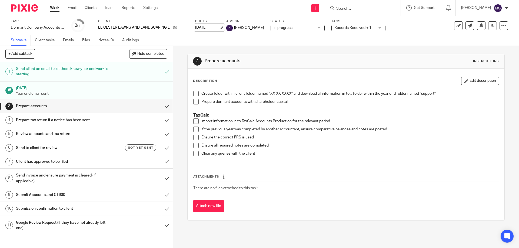
click at [210, 28] on link "[DATE]" at bounding box center [207, 28] width 24 height 6
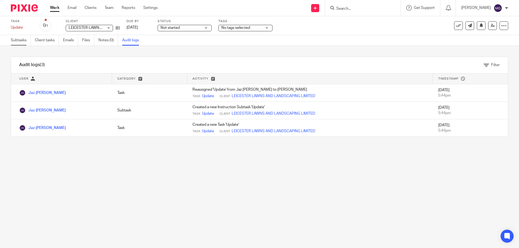
click at [25, 39] on link "Subtasks" at bounding box center [21, 40] width 20 height 11
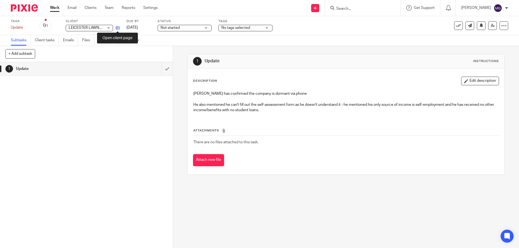
click at [116, 26] on icon at bounding box center [118, 28] width 4 height 4
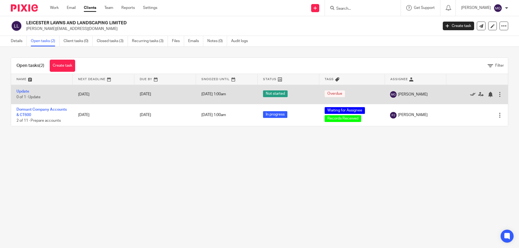
click at [470, 95] on icon at bounding box center [472, 94] width 5 height 5
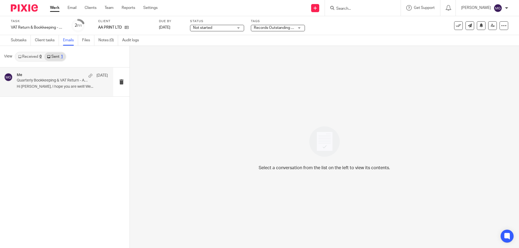
click at [67, 84] on div "Me 1 Aug Quarterly Bookkeeping & VAT Return - Action Required Hi Hardeep, I hop…" at bounding box center [62, 82] width 91 height 18
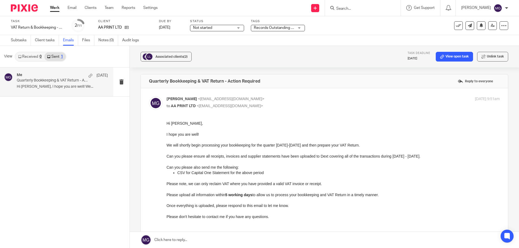
click at [249, 238] on link at bounding box center [324, 240] width 389 height 16
click at [100, 155] on div "Me 1 Aug Quarterly Bookkeeping & VAT Return - Action Required Hi Hardeep, I hop…" at bounding box center [64, 158] width 129 height 181
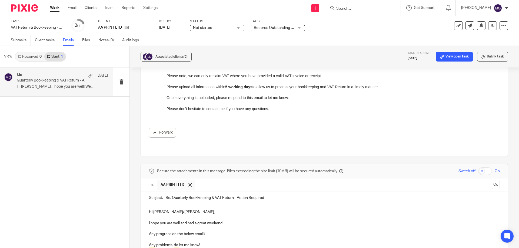
scroll to position [239, 0]
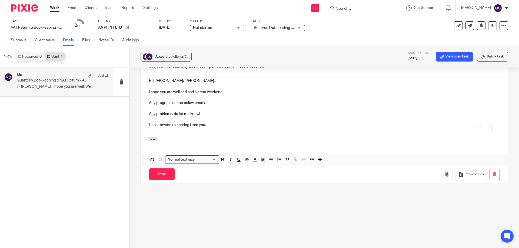
click at [226, 117] on p "To enrich screen reader interactions, please activate Accessibility in Grammarl…" at bounding box center [324, 119] width 351 height 5
click at [240, 95] on p "To enrich screen reader interactions, please activate Accessibility in Grammarl…" at bounding box center [324, 97] width 351 height 5
click at [210, 100] on p "Any progress on the below email?" at bounding box center [324, 102] width 351 height 5
click at [316, 100] on p "Any progress on the below email? Please also upload the nquarterley income repo…" at bounding box center [324, 102] width 351 height 5
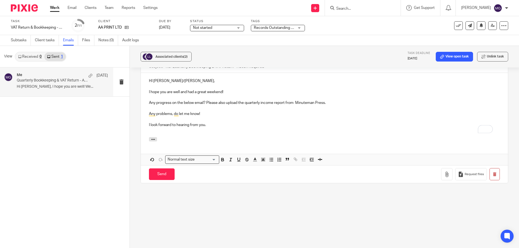
click at [299, 122] on p "I look forward to hearing from you." at bounding box center [324, 124] width 351 height 5
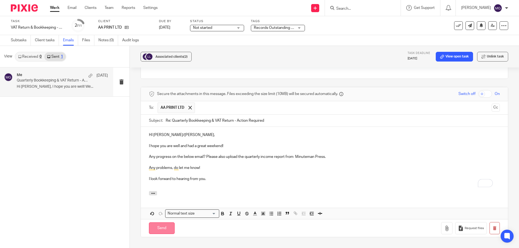
click at [162, 227] on input "Send" at bounding box center [162, 229] width 26 height 12
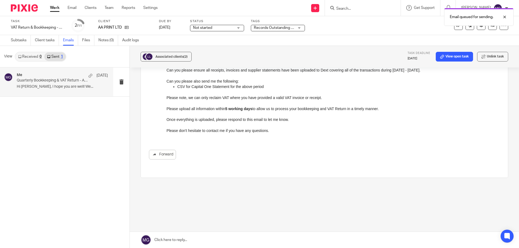
scroll to position [81, 0]
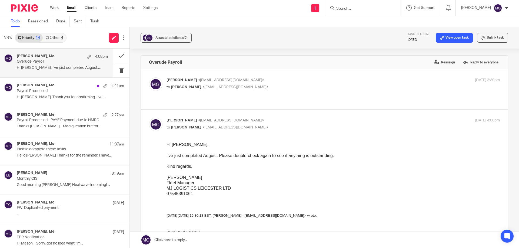
click at [38, 55] on h4 "Mohsin Chaudhry, Me" at bounding box center [36, 56] width 38 height 5
click at [48, 38] on icon at bounding box center [46, 37] width 3 height 3
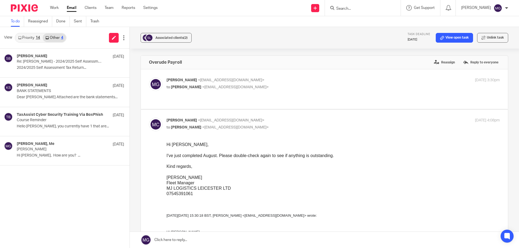
click at [38, 37] on div "14" at bounding box center [38, 38] width 4 height 4
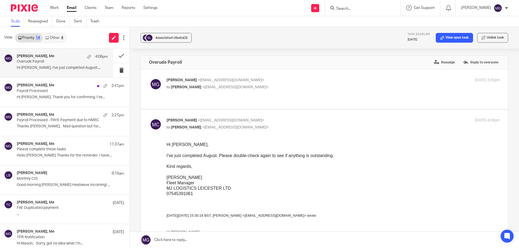
click at [292, 42] on div "Associated clients (2) Task deadline 31 Jan 2026 View open task Unlink task" at bounding box center [324, 38] width 389 height 22
click at [290, 32] on div "Associated clients (2) Task deadline 31 Jan 2026 View open task Unlink task" at bounding box center [324, 38] width 389 height 22
click at [221, 45] on div "Associated clients (2) Task deadline 31 Jan 2026 View open task Unlink task" at bounding box center [324, 38] width 389 height 22
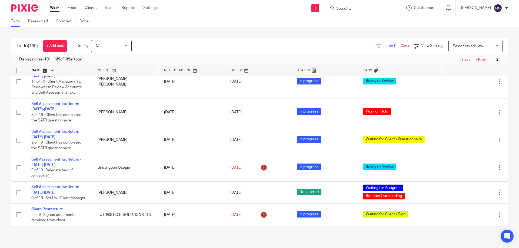
scroll to position [837, 0]
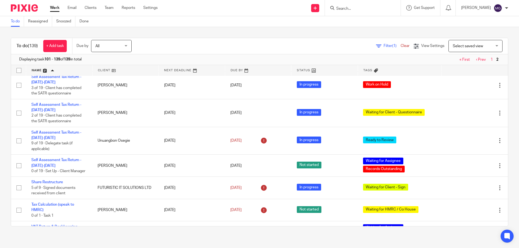
click at [383, 48] on div "Filter (1) Clear" at bounding box center [395, 46] width 38 height 6
click at [383, 45] on span "Filter (1)" at bounding box center [391, 46] width 17 height 4
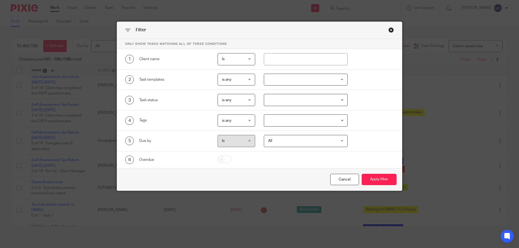
click at [276, 103] on input "Search for option" at bounding box center [304, 99] width 80 height 9
click at [394, 91] on div "3 Task status is any is any is any is none is_any Loading..." at bounding box center [259, 100] width 285 height 21
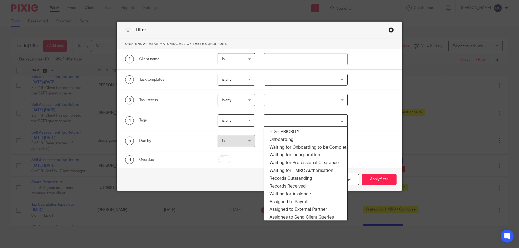
click at [316, 115] on div "Search for option" at bounding box center [304, 120] width 81 height 11
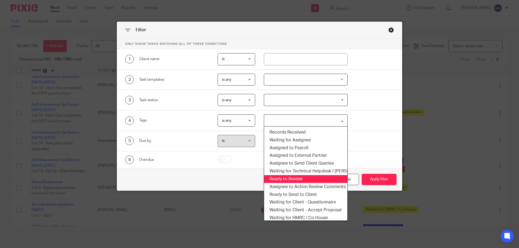
click at [291, 179] on li "Ready to Review" at bounding box center [305, 179] width 83 height 8
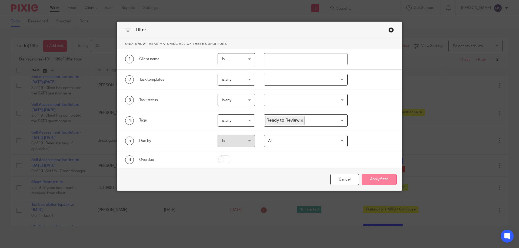
click at [369, 180] on button "Apply filter" at bounding box center [378, 180] width 35 height 12
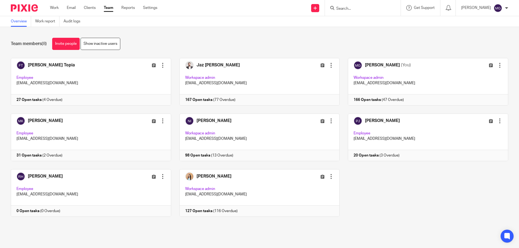
click at [441, 207] on div "[PERSON_NAME] Topia Edit user Transfer Deactivate user Employee [EMAIL_ADDRESS]…" at bounding box center [254, 141] width 505 height 167
click at [195, 42] on div "Team members (8) Invite people Show inactive users" at bounding box center [259, 44] width 497 height 12
click at [389, 136] on link at bounding box center [423, 138] width 169 height 48
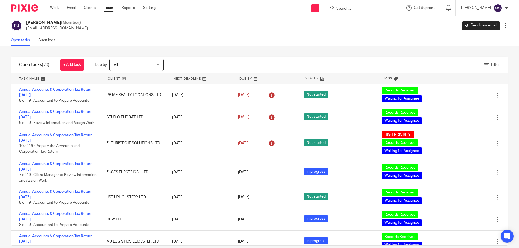
click at [113, 80] on link at bounding box center [135, 78] width 66 height 11
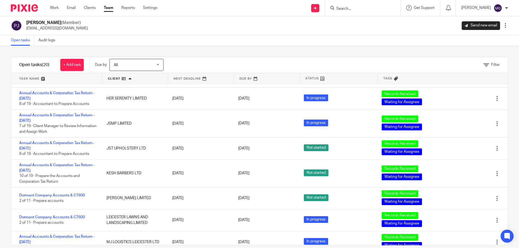
scroll to position [270, 0]
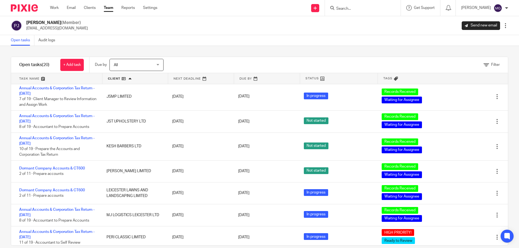
click at [241, 78] on link at bounding box center [267, 78] width 66 height 11
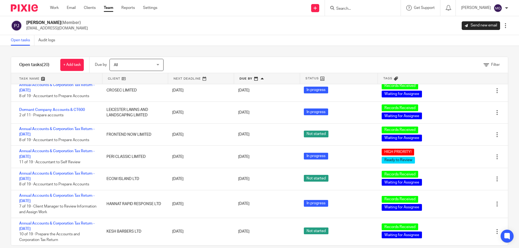
scroll to position [8, 0]
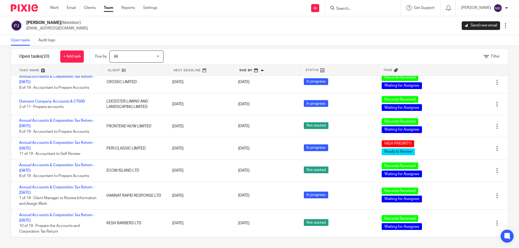
click at [236, 36] on div "Open tasks Audit logs" at bounding box center [259, 40] width 519 height 11
click at [110, 6] on link "Team" at bounding box center [108, 7] width 9 height 5
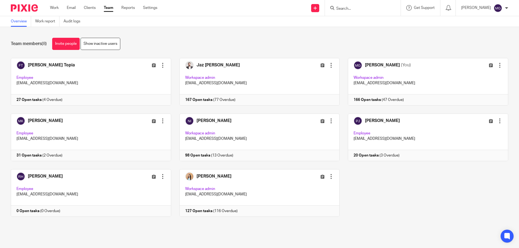
click at [241, 49] on div "Team members (8) Invite people Show inactive users" at bounding box center [259, 44] width 497 height 12
click at [433, 181] on div "[PERSON_NAME] Topia Edit user Transfer Deactivate user Employee [EMAIL_ADDRESS]…" at bounding box center [254, 141] width 505 height 167
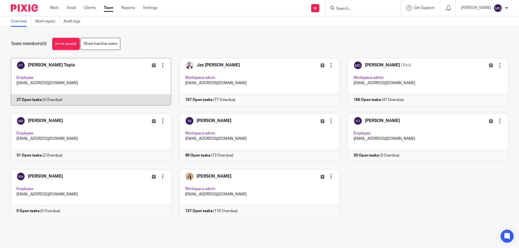
click at [52, 78] on link at bounding box center [86, 82] width 169 height 48
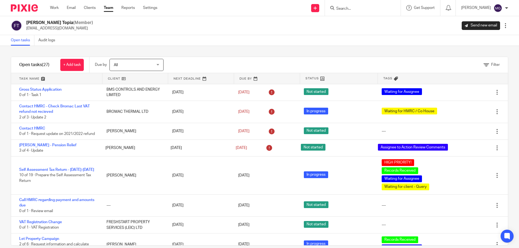
click at [31, 78] on link at bounding box center [56, 78] width 91 height 11
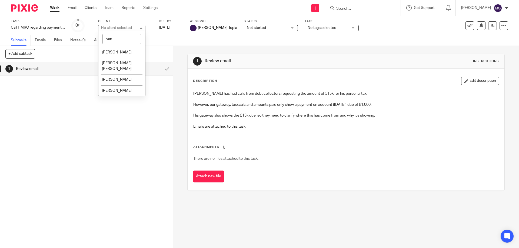
type input "vanr"
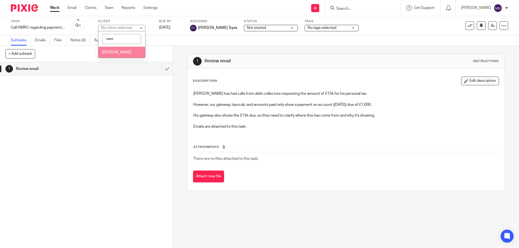
click at [127, 49] on li "[PERSON_NAME]" at bounding box center [121, 52] width 47 height 11
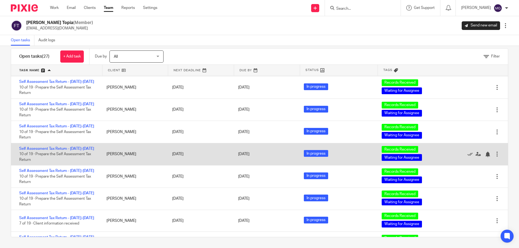
scroll to position [299, 0]
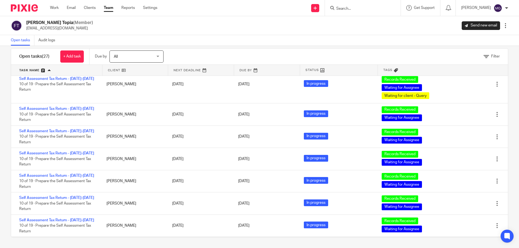
click at [111, 8] on link "Team" at bounding box center [108, 7] width 9 height 5
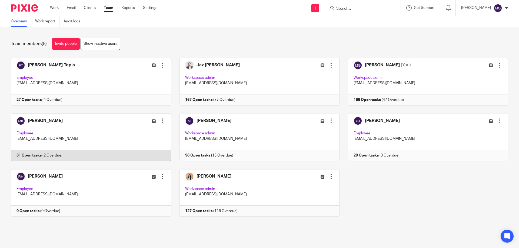
click at [143, 138] on link at bounding box center [86, 138] width 169 height 48
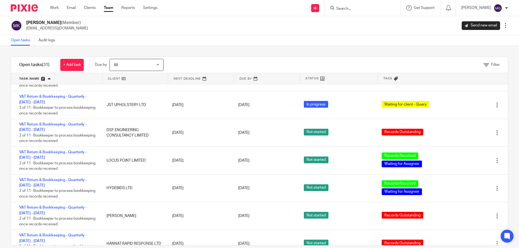
scroll to position [351, 0]
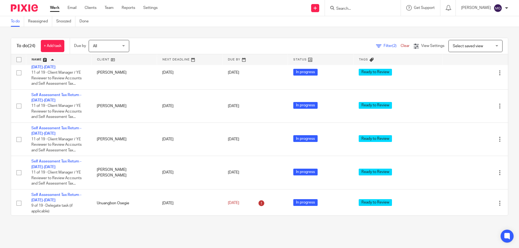
scroll to position [689, 0]
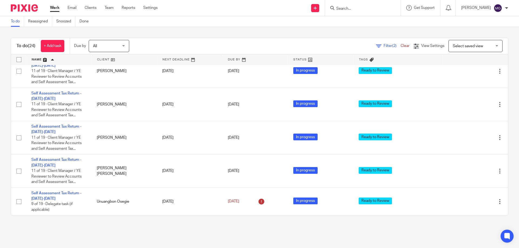
click at [383, 46] on span "Filter (2)" at bounding box center [391, 46] width 17 height 4
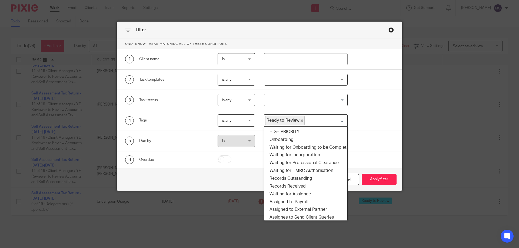
click at [320, 123] on input "Search for option" at bounding box center [324, 120] width 39 height 9
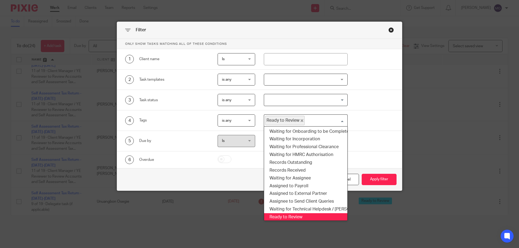
click at [320, 123] on input "Search for option" at bounding box center [324, 120] width 39 height 9
click at [302, 82] on div at bounding box center [306, 80] width 84 height 12
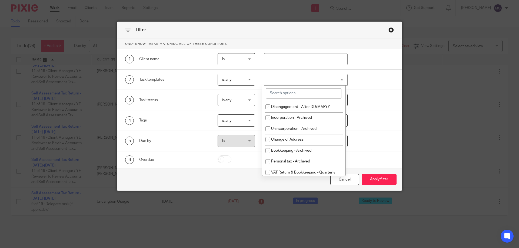
click at [302, 93] on input "search" at bounding box center [303, 93] width 75 height 10
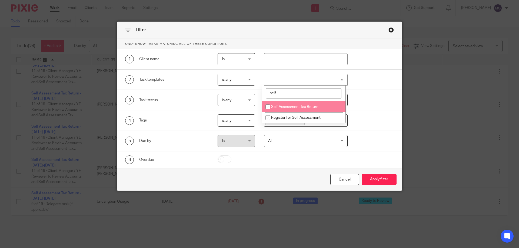
type input "self"
click at [295, 107] on span "Self Assessment Tax Return" at bounding box center [294, 107] width 47 height 4
checkbox input "true"
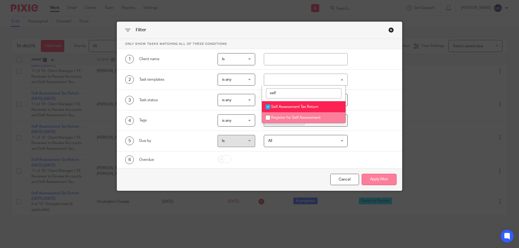
click at [383, 176] on button "Apply filter" at bounding box center [378, 180] width 35 height 12
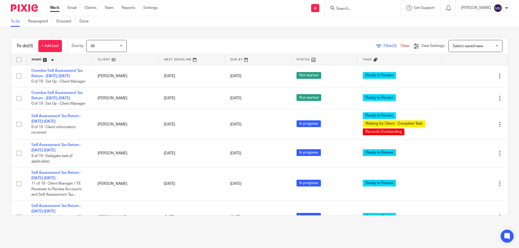
click at [383, 46] on span "Filter (3)" at bounding box center [391, 46] width 17 height 4
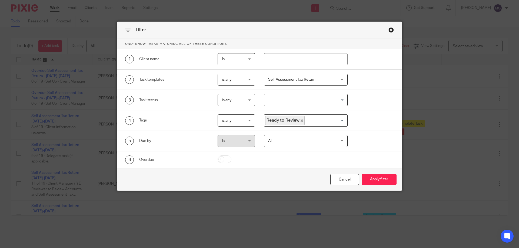
click at [327, 79] on span "Self Assessment Tax Return" at bounding box center [299, 79] width 63 height 11
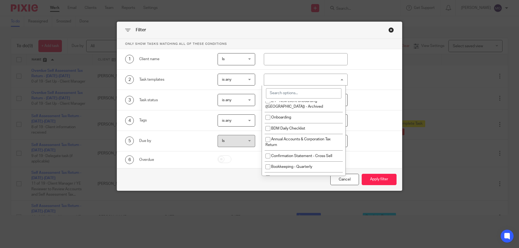
scroll to position [297, 0]
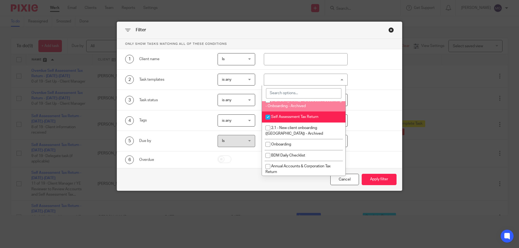
drag, startPoint x: 297, startPoint y: 96, endPoint x: 308, endPoint y: 85, distance: 15.5
click at [300, 89] on input "search" at bounding box center [303, 93] width 75 height 10
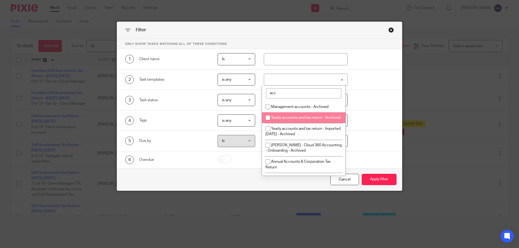
scroll to position [27, 0]
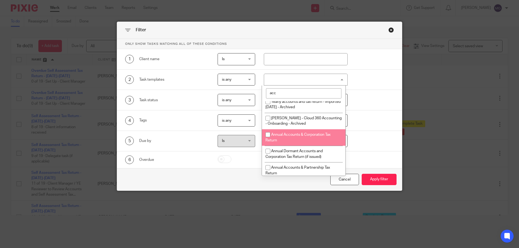
type input "acc"
click at [308, 143] on li "Annual Accounts & Corporation Tax Return" at bounding box center [303, 137] width 83 height 16
checkbox input "true"
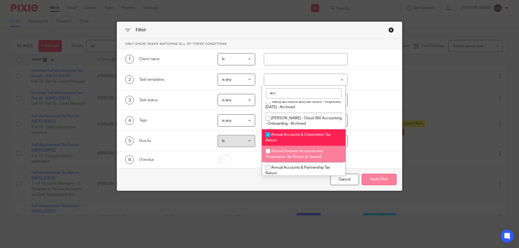
click at [383, 177] on button "Apply filter" at bounding box center [378, 180] width 35 height 12
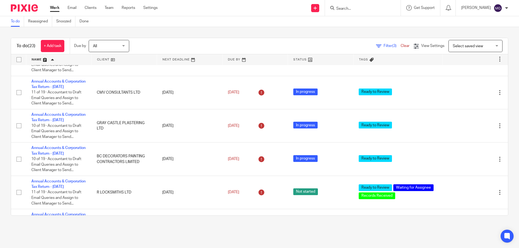
scroll to position [324, 0]
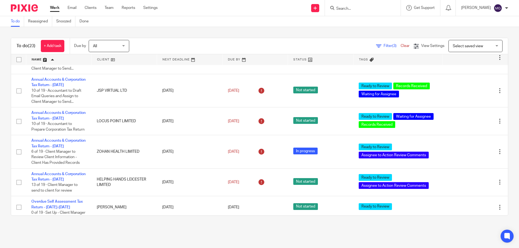
click at [223, 60] on link at bounding box center [254, 59] width 65 height 11
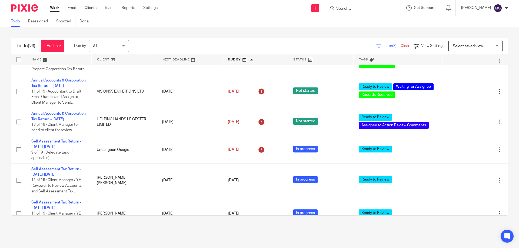
scroll to position [324, 0]
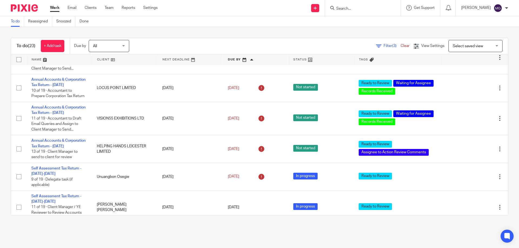
drag, startPoint x: 142, startPoint y: 110, endPoint x: 180, endPoint y: 26, distance: 92.2
click at [180, 26] on div "To do Reassigned Snoozed Done" at bounding box center [259, 21] width 519 height 11
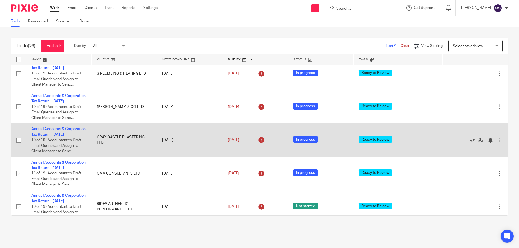
scroll to position [81, 0]
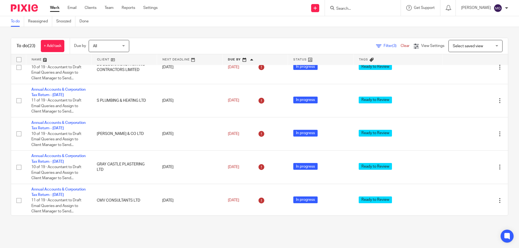
click at [105, 61] on link at bounding box center [124, 59] width 65 height 11
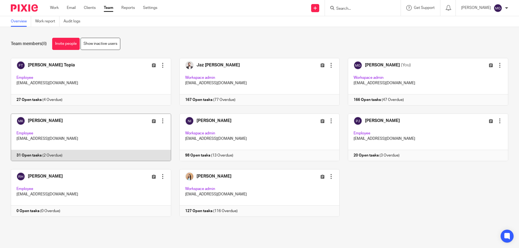
click at [85, 136] on link at bounding box center [86, 138] width 169 height 48
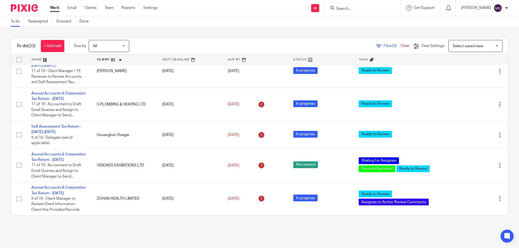
scroll to position [659, 0]
click at [367, 12] on div at bounding box center [363, 8] width 76 height 16
click at [355, 8] on input "Search" at bounding box center [360, 8] width 49 height 5
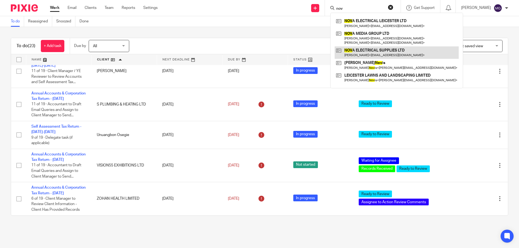
type input "nov"
click at [363, 53] on link at bounding box center [396, 52] width 124 height 12
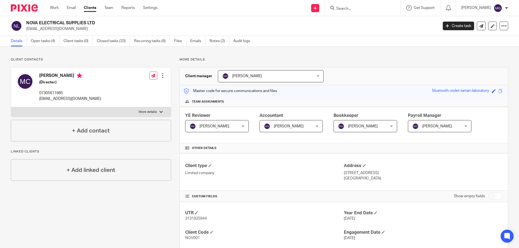
click at [353, 5] on form at bounding box center [365, 8] width 58 height 7
click at [353, 9] on input "Search" at bounding box center [360, 8] width 49 height 5
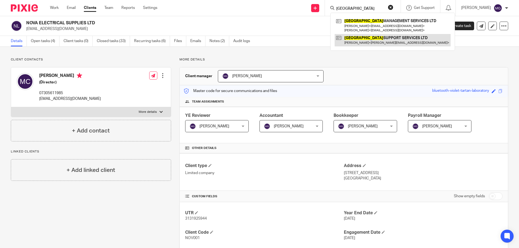
type input "[GEOGRAPHIC_DATA]"
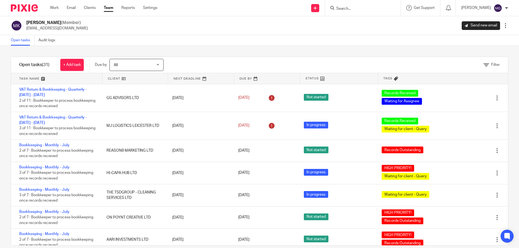
click at [109, 76] on link at bounding box center [135, 78] width 66 height 11
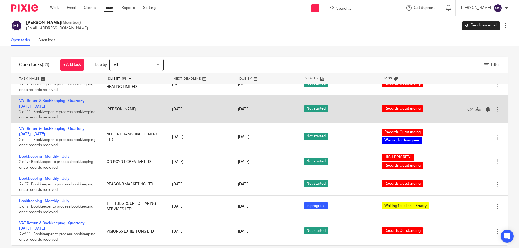
scroll to position [8, 0]
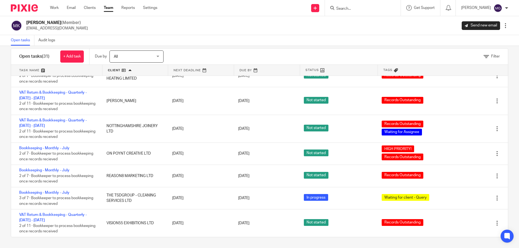
drag, startPoint x: 84, startPoint y: 213, endPoint x: 1, endPoint y: 187, distance: 86.9
click at [1, 187] on div "Filter tasks Only show tasks matching all of these conditions 1 Client name Is …" at bounding box center [259, 147] width 519 height 202
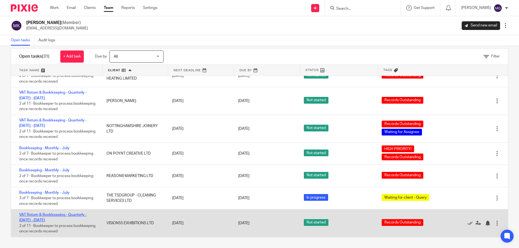
drag, startPoint x: 89, startPoint y: 218, endPoint x: 79, endPoint y: 215, distance: 10.4
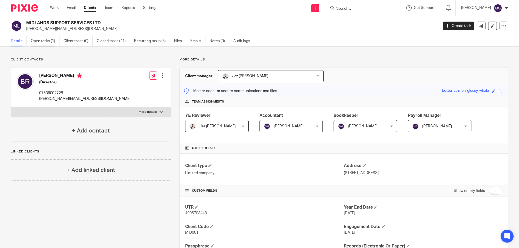
click at [45, 40] on link "Open tasks (1)" at bounding box center [45, 41] width 29 height 11
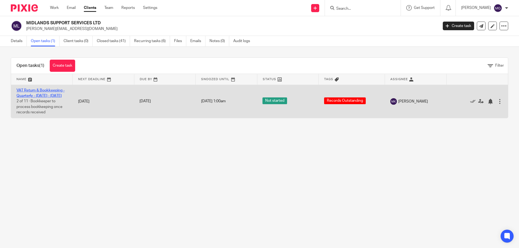
click at [43, 97] on link "VAT Return & Bookkeeping - Quarterly - [DATE] - [DATE]" at bounding box center [40, 93] width 48 height 9
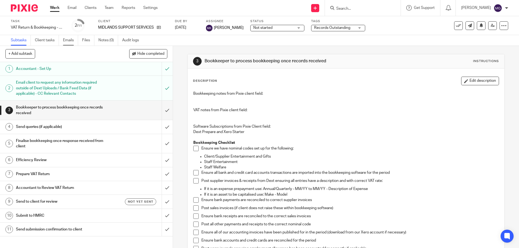
click at [74, 44] on link "Emails" at bounding box center [70, 40] width 15 height 11
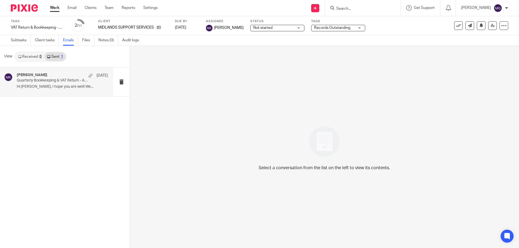
click at [53, 77] on div "[PERSON_NAME] [DATE]" at bounding box center [62, 75] width 91 height 5
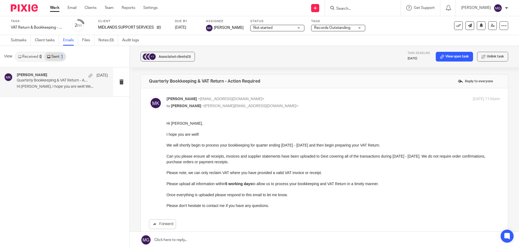
click at [365, 8] on input "Search" at bounding box center [360, 8] width 49 height 5
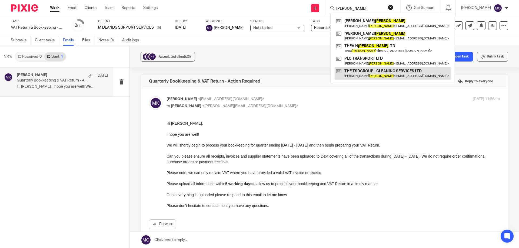
type input "cooper"
click at [377, 74] on link at bounding box center [392, 73] width 116 height 12
